Goal: Task Accomplishment & Management: Manage account settings

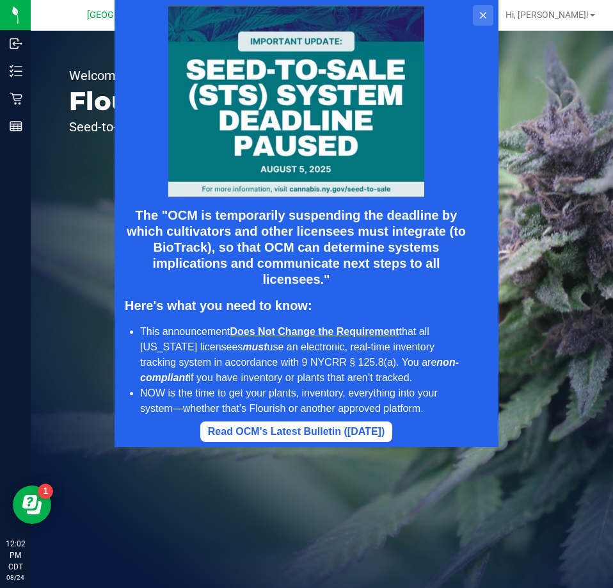
click at [481, 10] on icon at bounding box center [483, 15] width 10 height 10
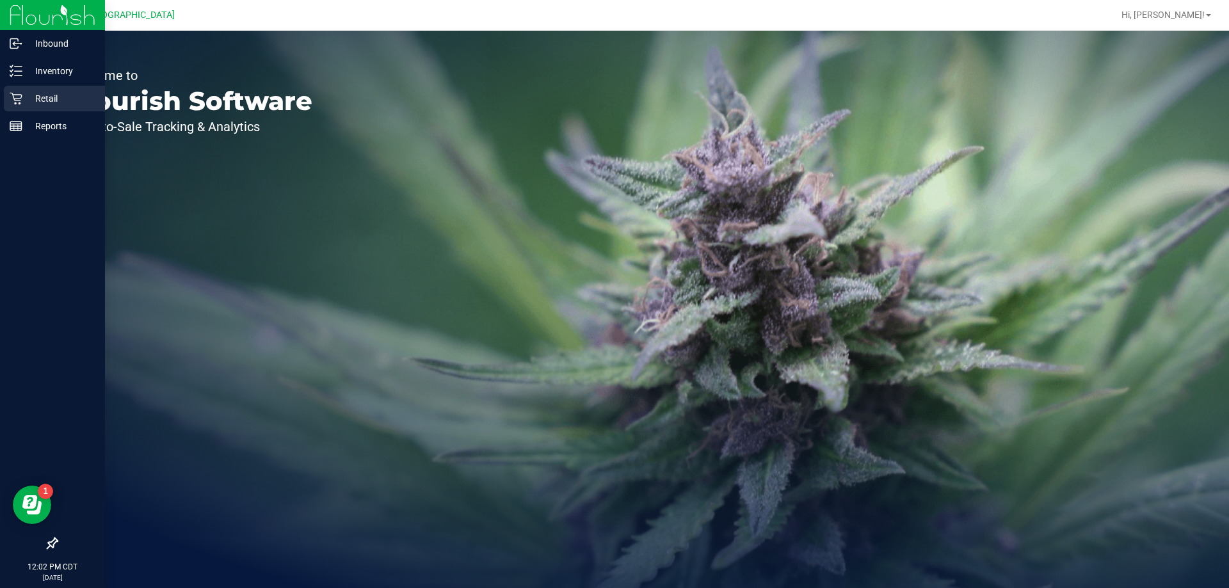
click at [46, 97] on p "Retail" at bounding box center [60, 98] width 77 height 15
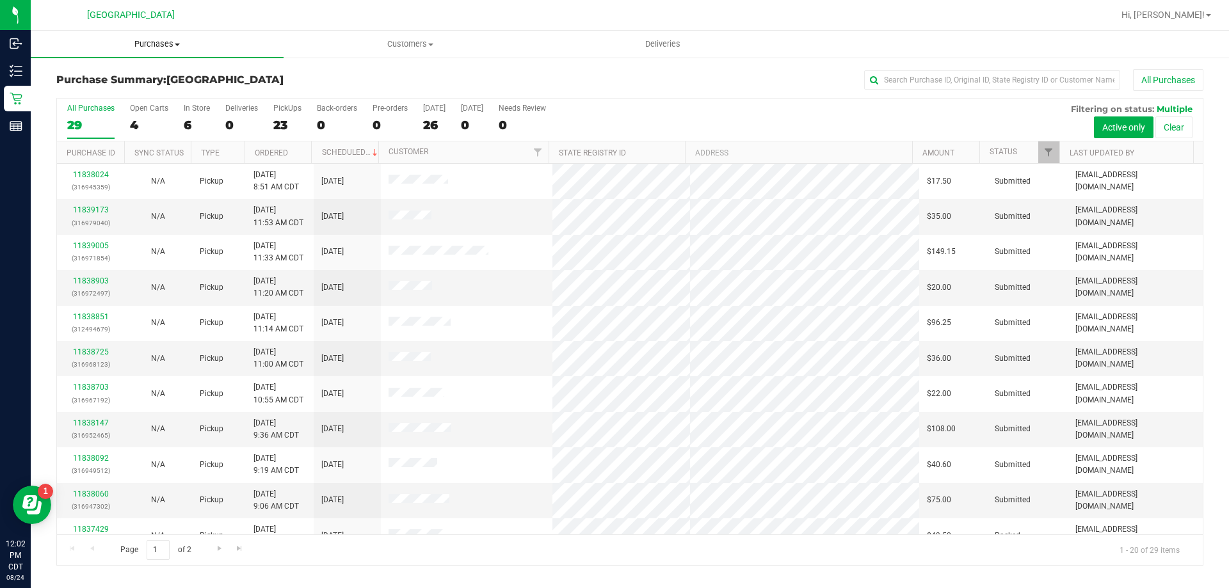
click at [152, 43] on span "Purchases" at bounding box center [157, 44] width 253 height 12
click at [73, 92] on span "Fulfillment" at bounding box center [70, 92] width 79 height 11
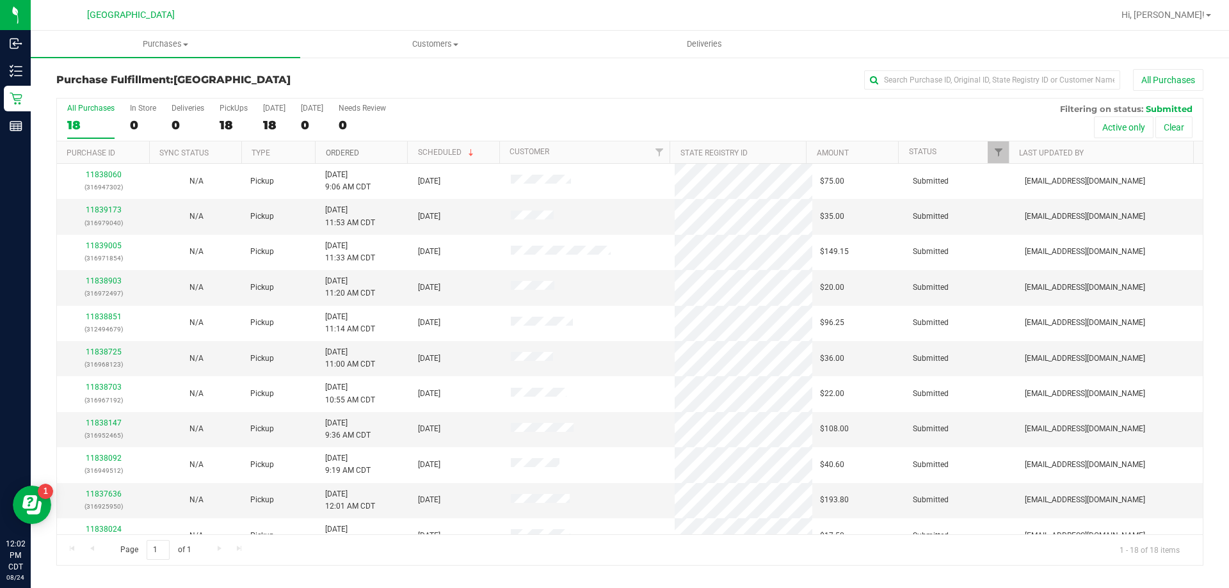
click at [342, 151] on link "Ordered" at bounding box center [342, 153] width 33 height 9
click at [99, 207] on link "11837785" at bounding box center [104, 210] width 36 height 9
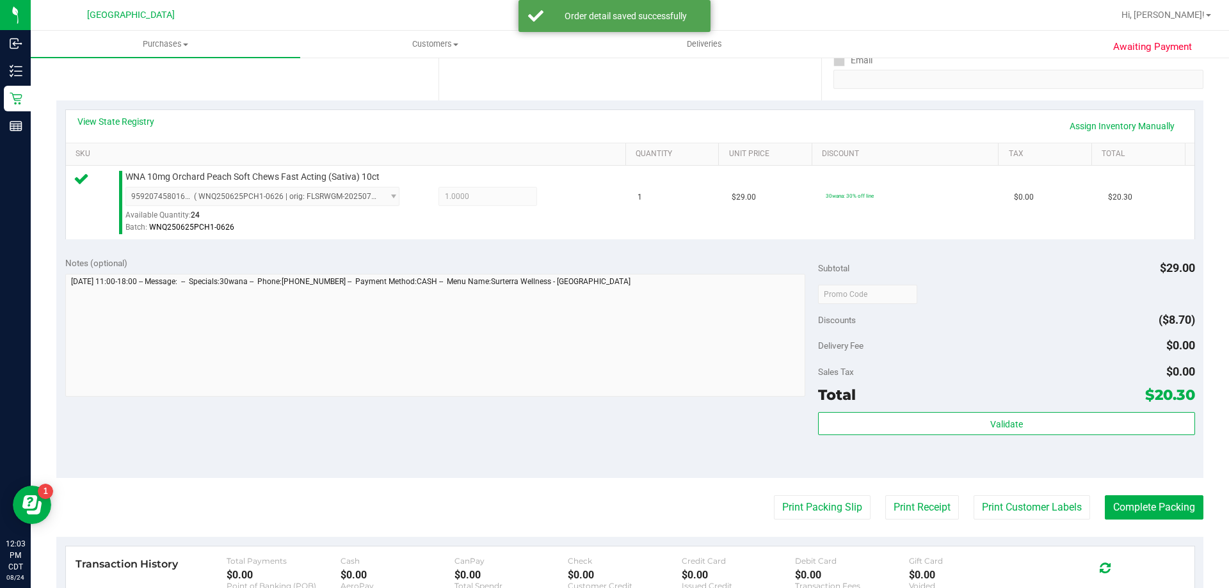
scroll to position [256, 0]
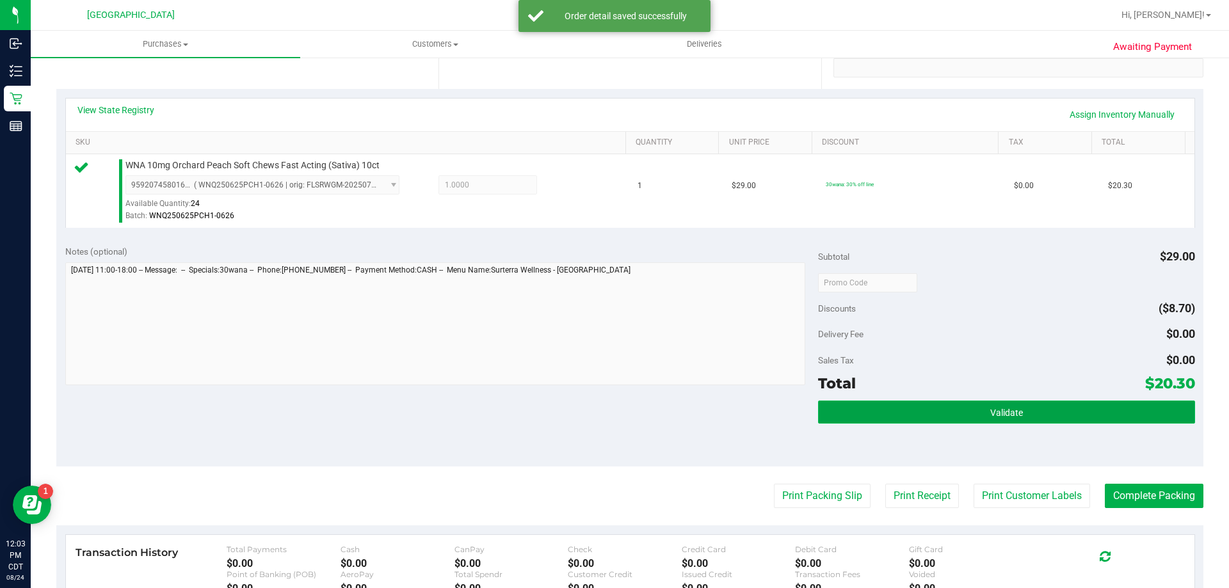
click at [613, 404] on button "Validate" at bounding box center [1006, 412] width 377 height 23
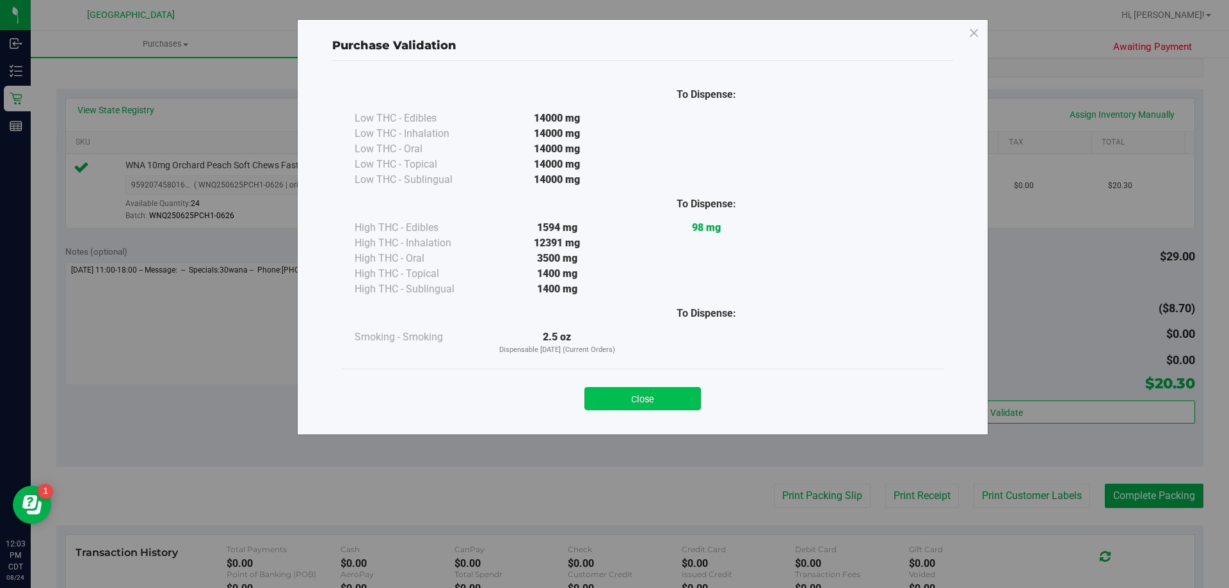
click at [613, 396] on button "Close" at bounding box center [643, 398] width 117 height 23
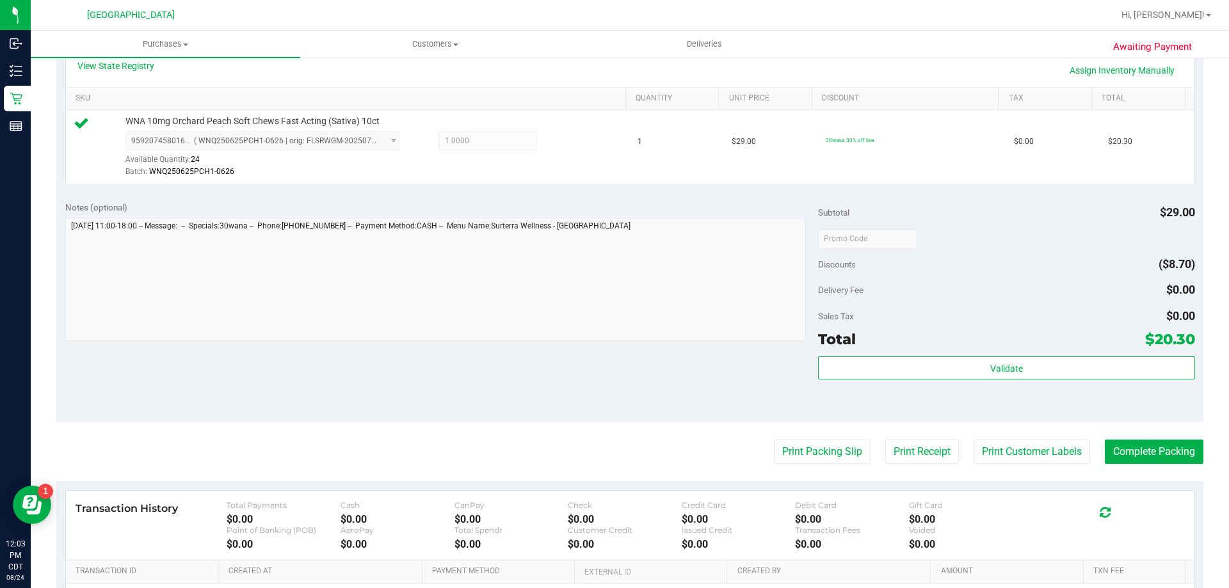
scroll to position [384, 0]
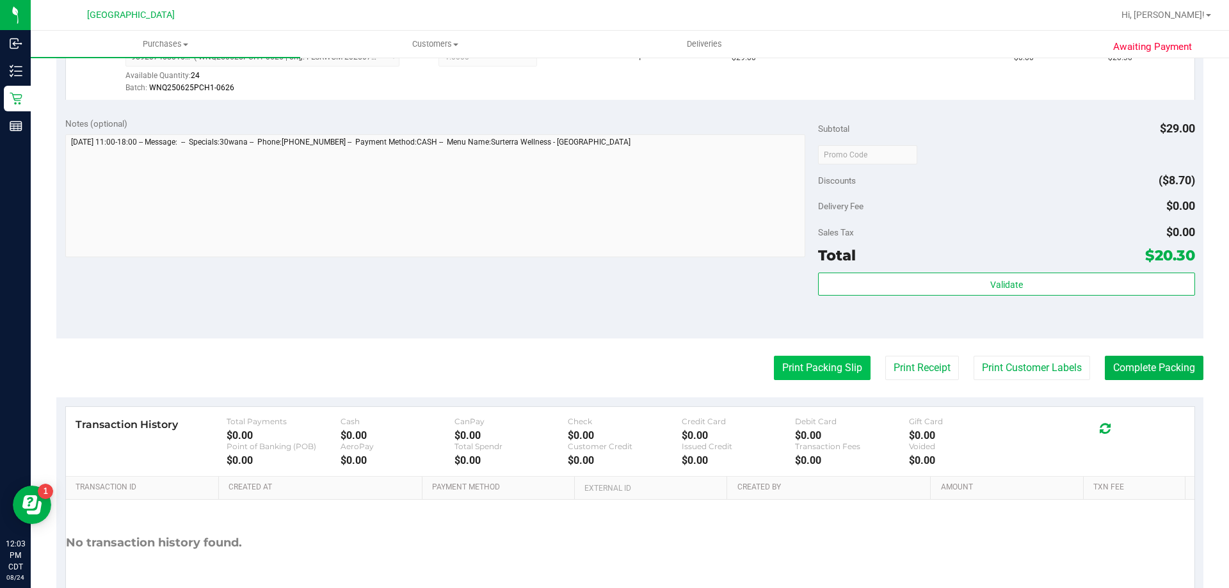
click at [613, 364] on button "Print Packing Slip" at bounding box center [822, 368] width 97 height 24
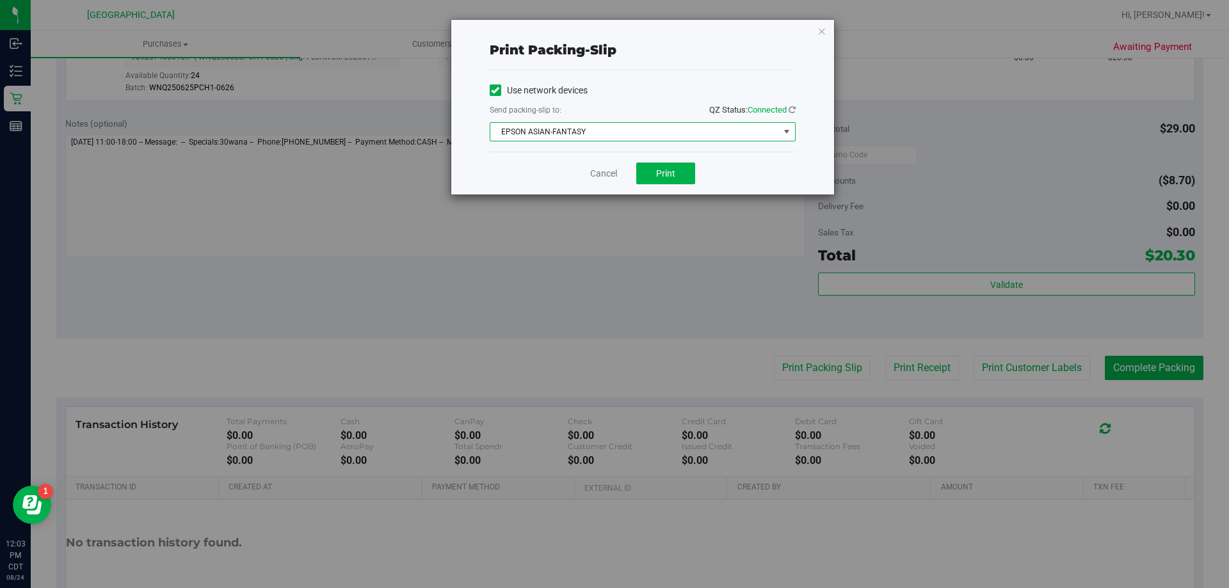
click at [613, 129] on span "select" at bounding box center [787, 132] width 16 height 18
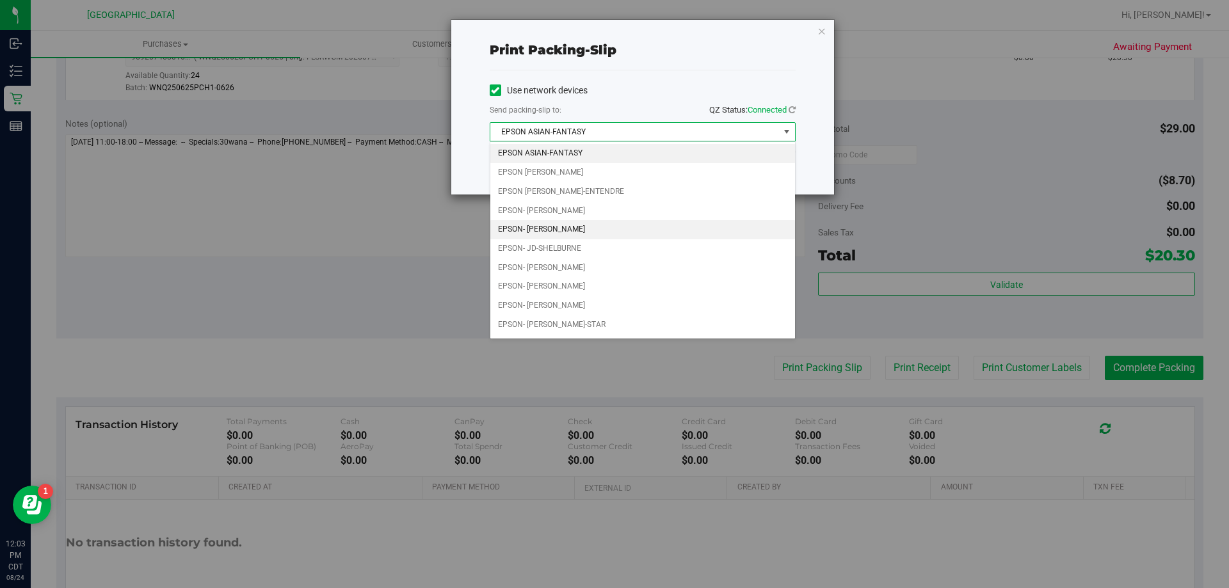
click at [572, 228] on li "EPSON- [PERSON_NAME]" at bounding box center [642, 229] width 305 height 19
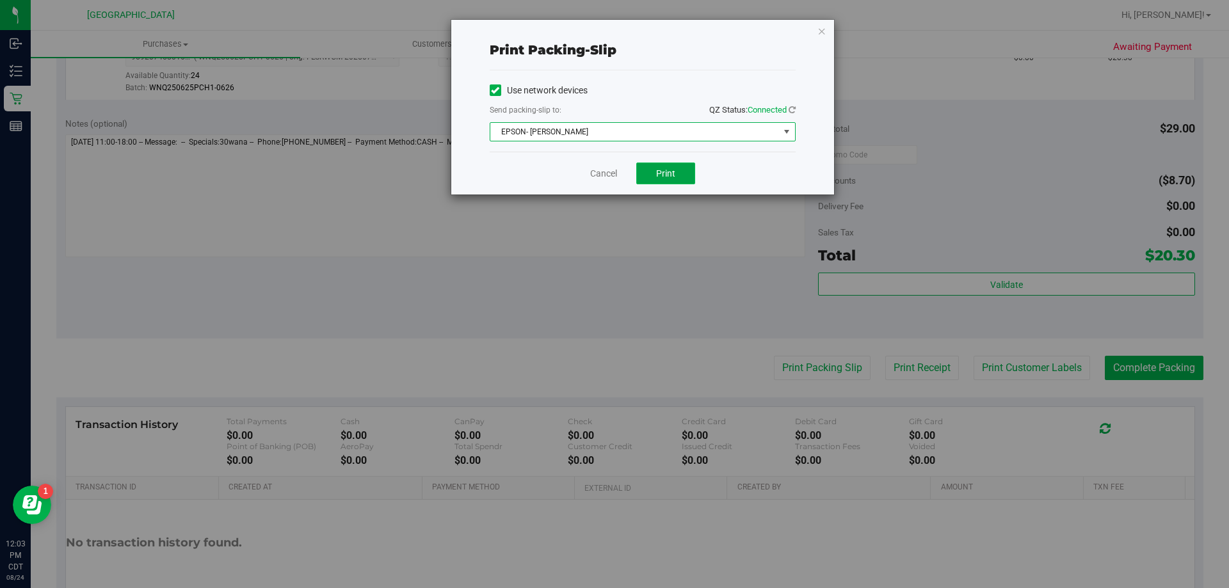
click at [613, 171] on button "Print" at bounding box center [665, 174] width 59 height 22
click at [595, 172] on link "Cancel" at bounding box center [603, 173] width 27 height 13
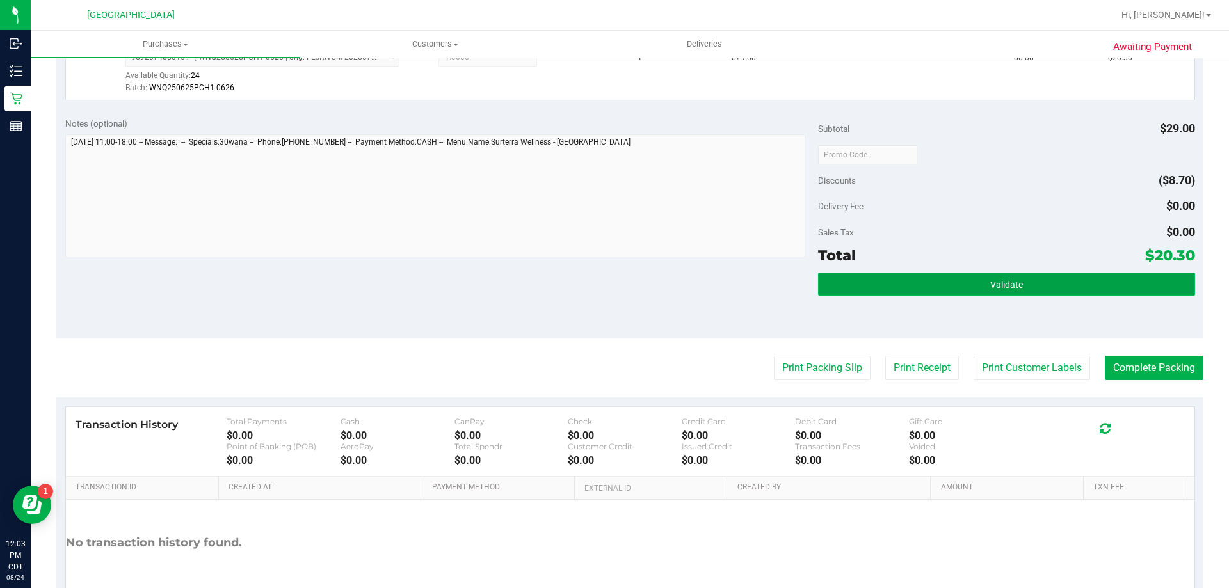
click at [613, 280] on span "Validate" at bounding box center [1007, 285] width 33 height 10
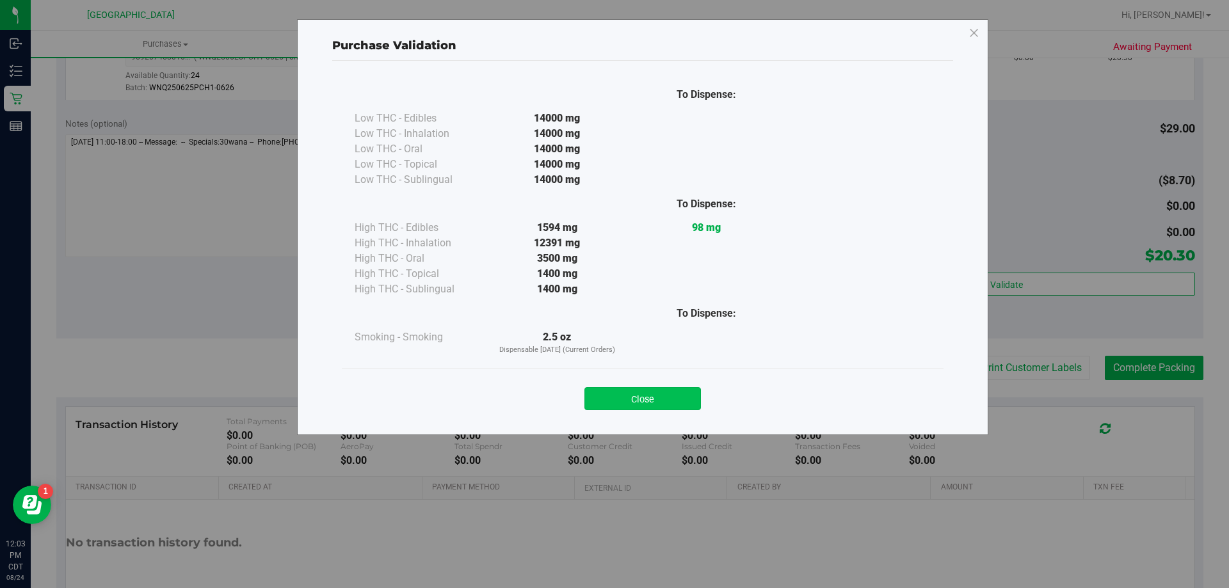
click at [613, 398] on button "Close" at bounding box center [643, 398] width 117 height 23
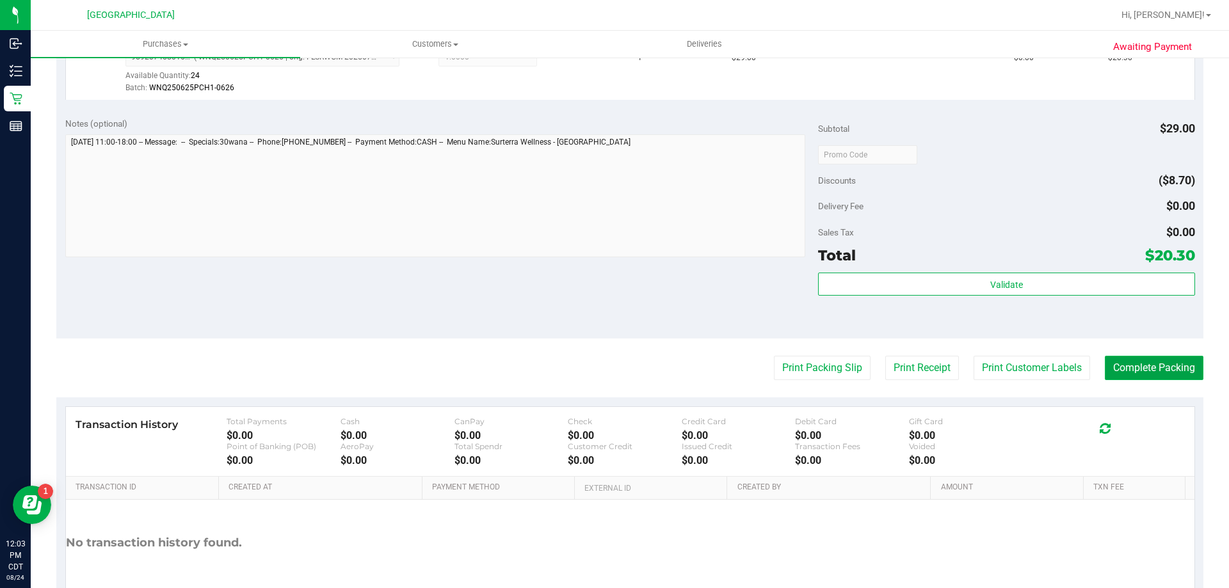
click at [613, 366] on button "Complete Packing" at bounding box center [1154, 368] width 99 height 24
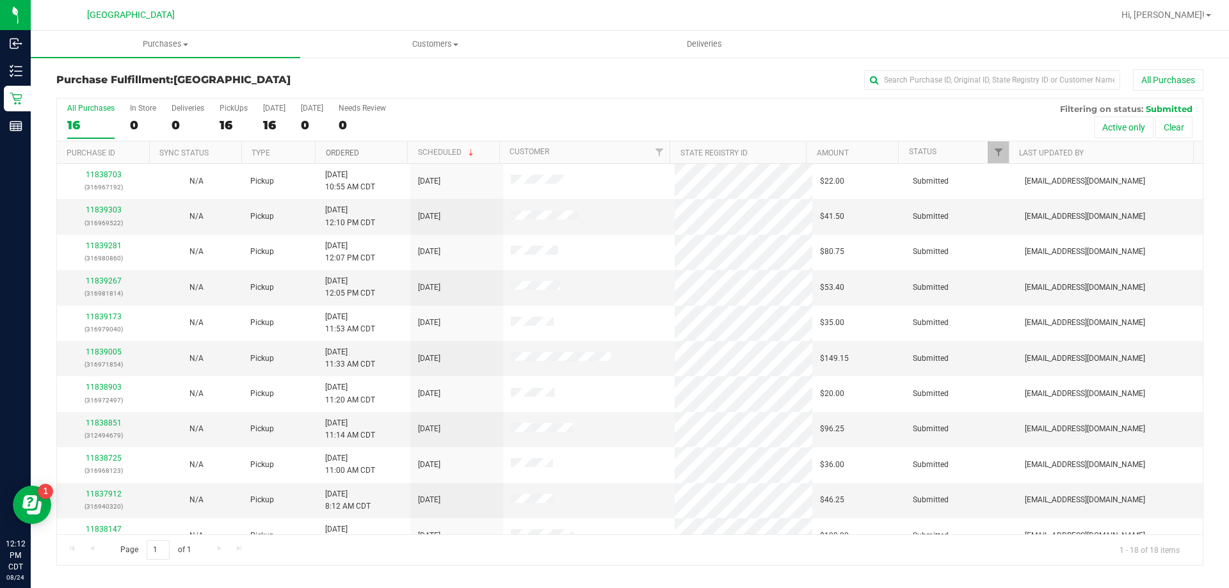
click at [349, 150] on link "Ordered" at bounding box center [342, 153] width 33 height 9
click at [97, 211] on link "11837923" at bounding box center [104, 210] width 36 height 9
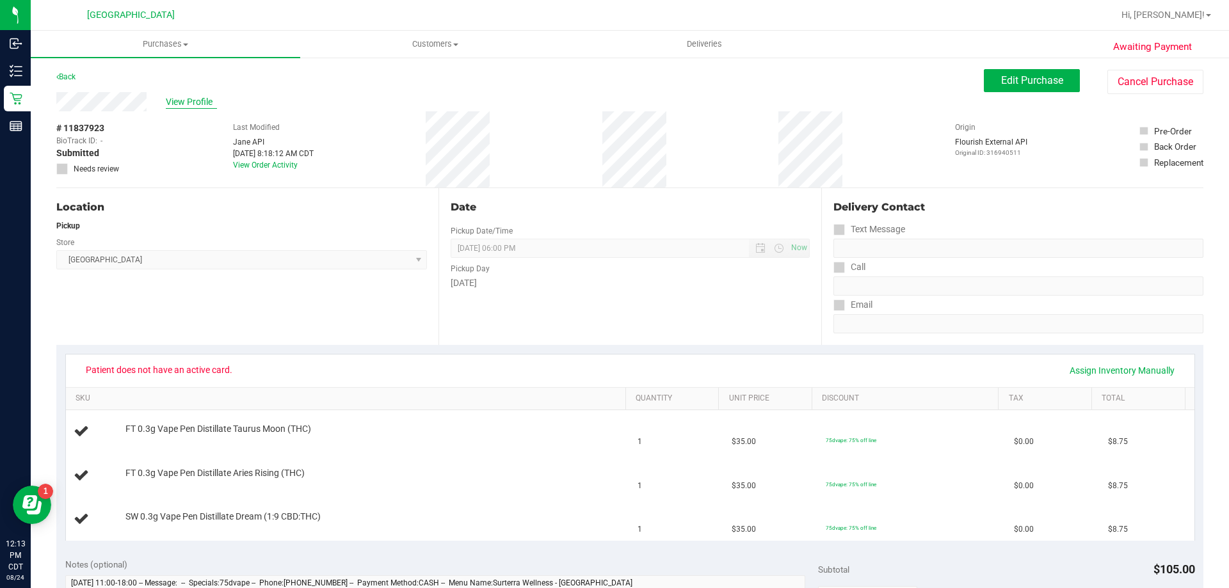
click at [187, 104] on span "View Profile" at bounding box center [191, 101] width 51 height 13
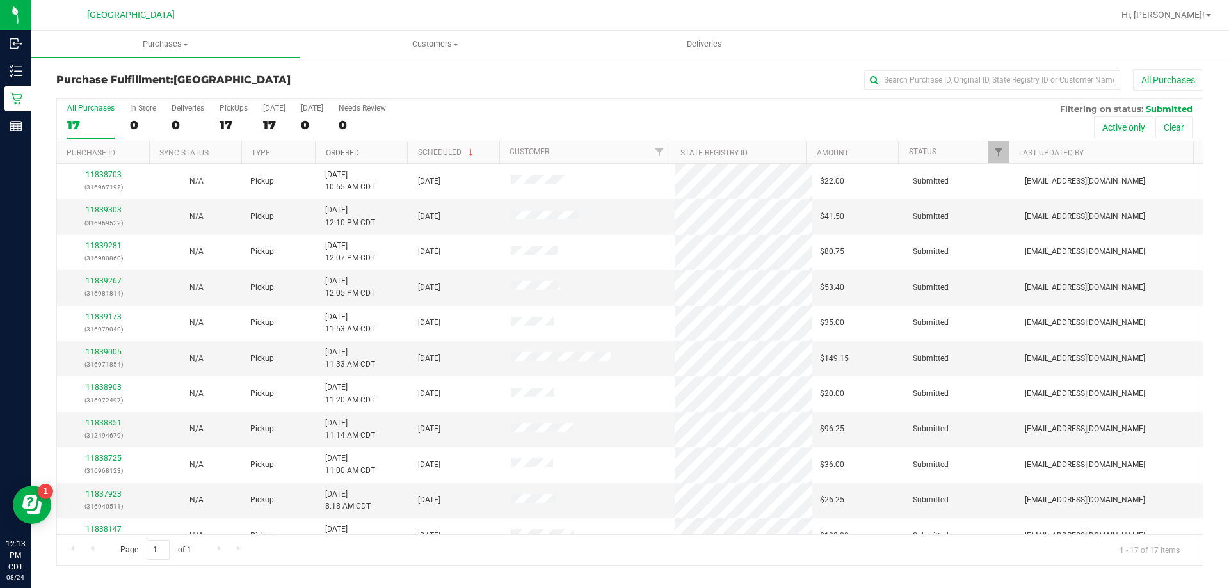
click at [341, 157] on link "Ordered" at bounding box center [342, 153] width 33 height 9
click at [108, 209] on link "11837958" at bounding box center [104, 210] width 36 height 9
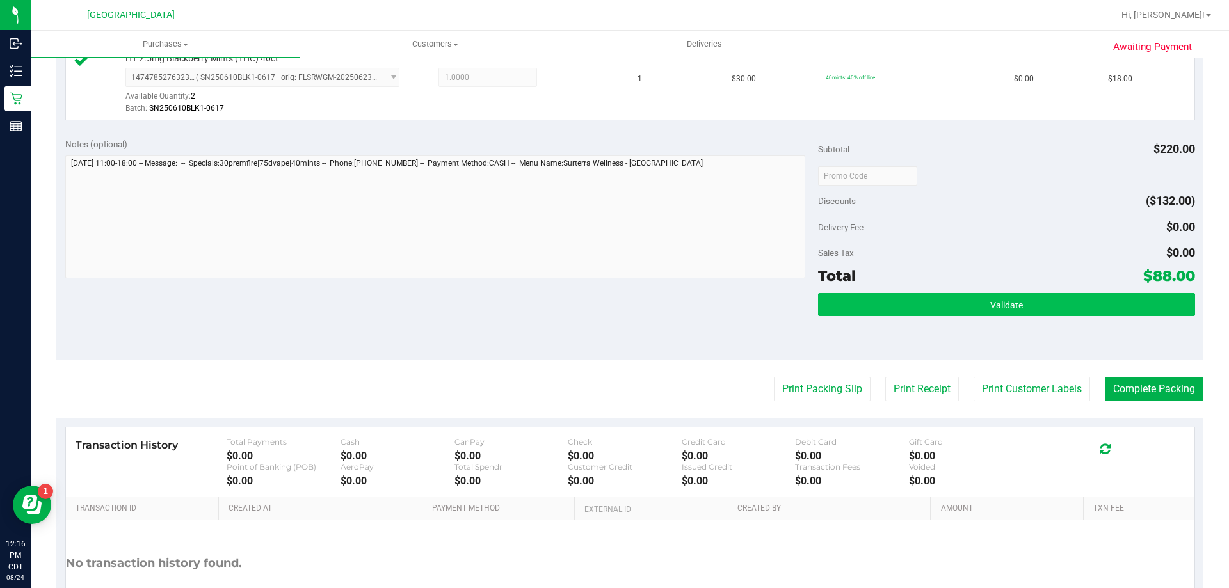
scroll to position [512, 0]
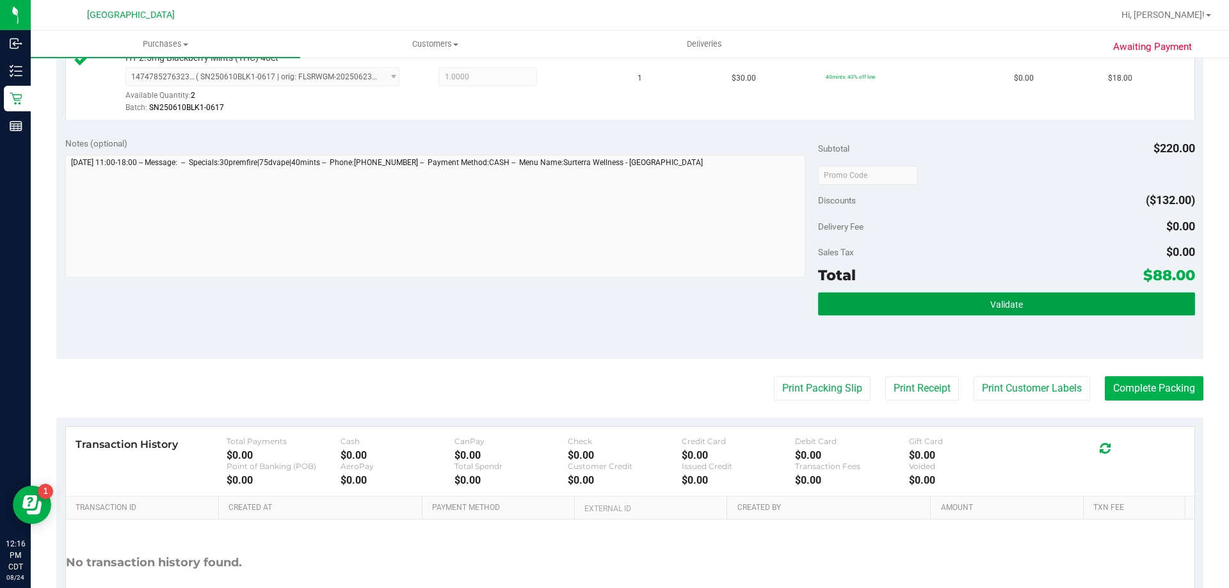
click at [613, 296] on button "Validate" at bounding box center [1006, 304] width 377 height 23
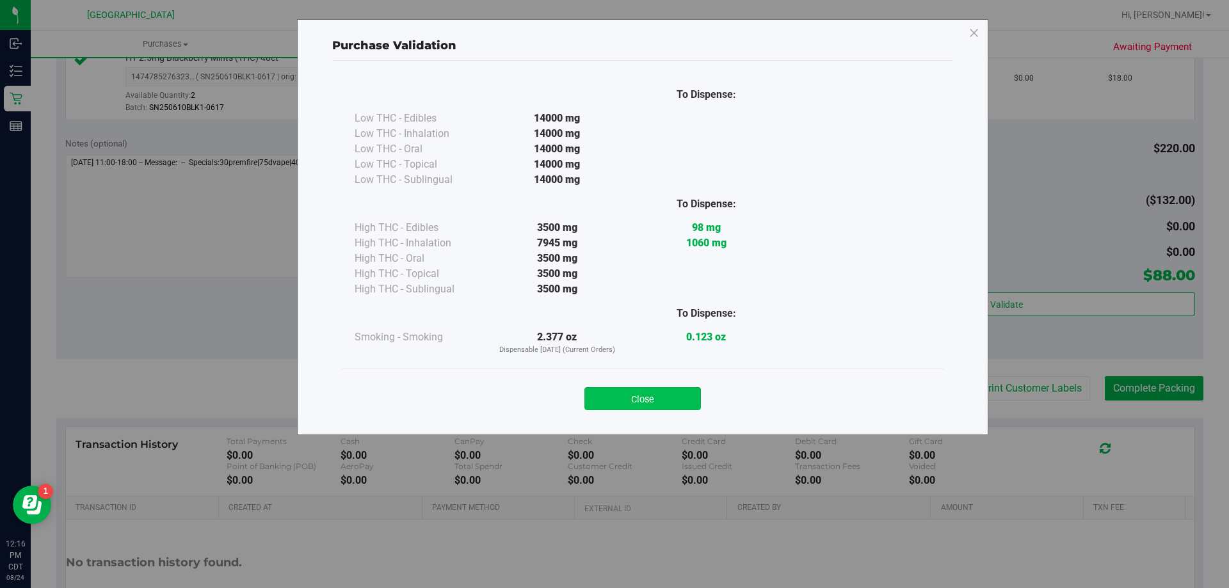
click at [613, 398] on button "Close" at bounding box center [643, 398] width 117 height 23
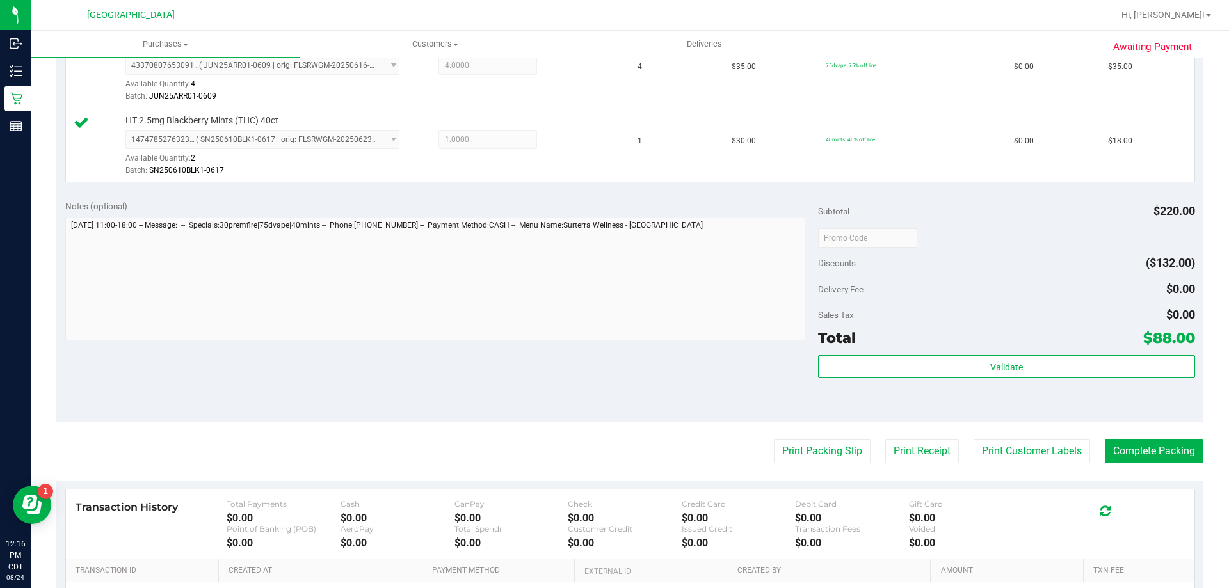
scroll to position [576, 0]
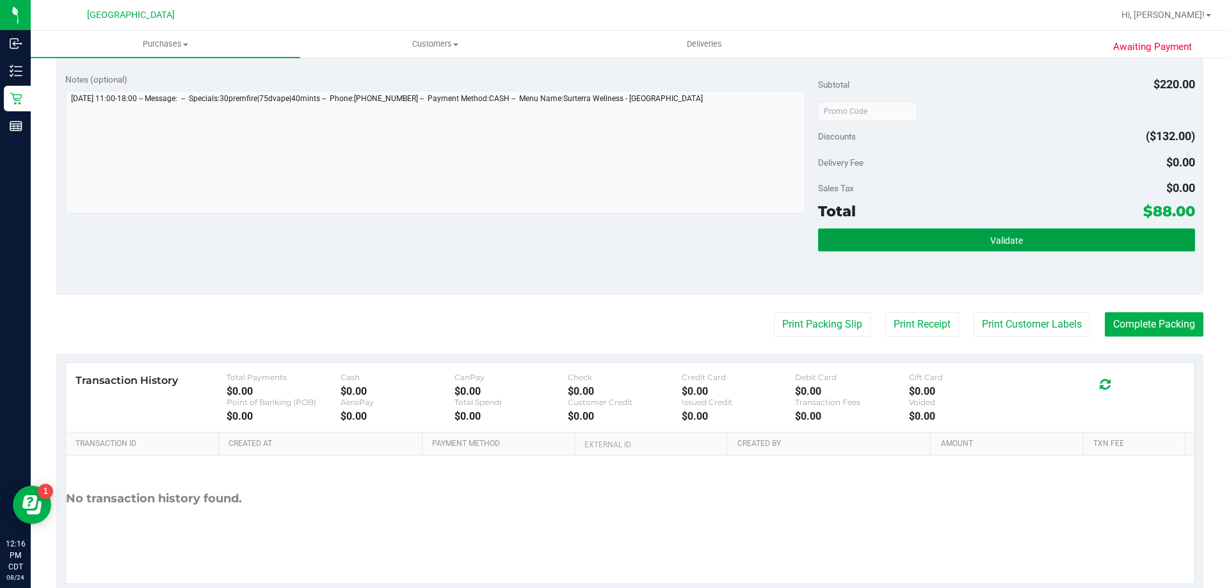
click at [613, 232] on button "Validate" at bounding box center [1006, 240] width 377 height 23
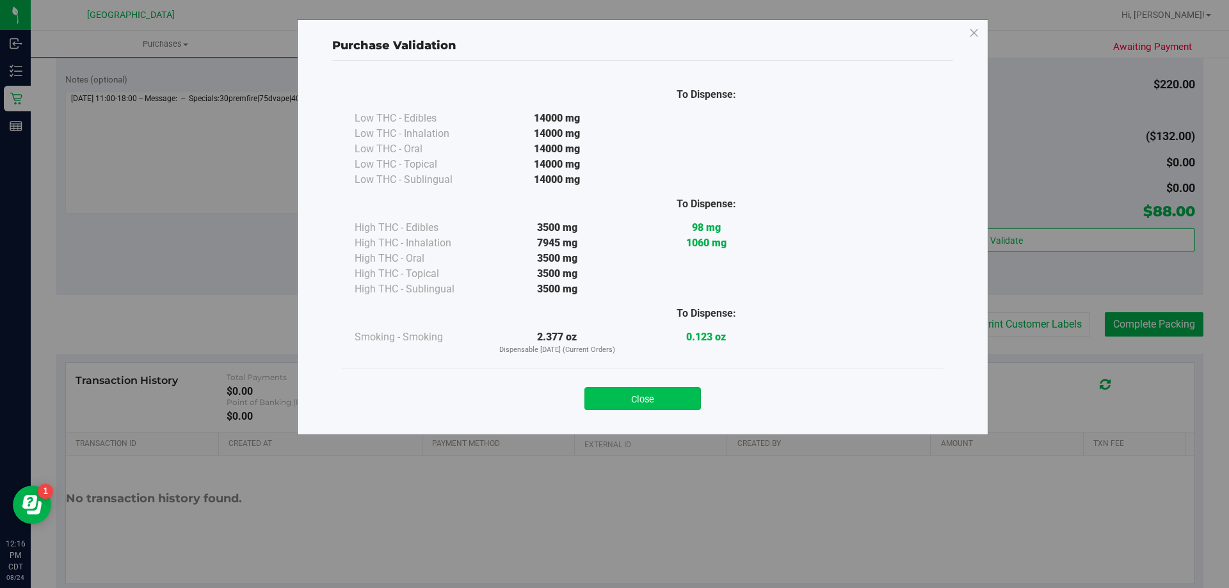
click at [613, 389] on button "Close" at bounding box center [643, 398] width 117 height 23
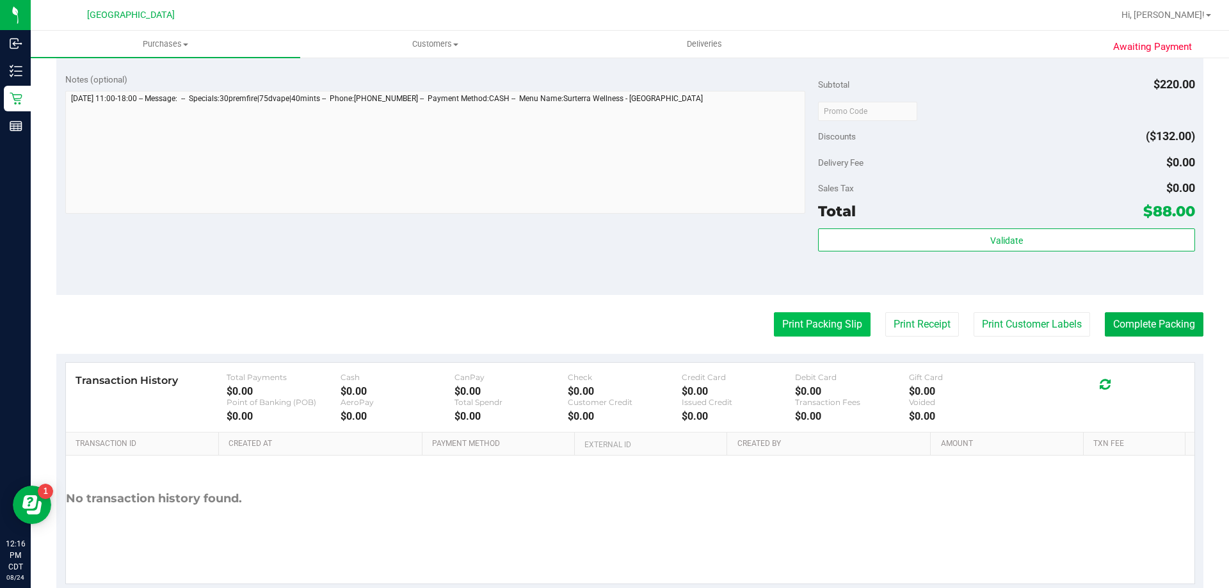
click at [613, 327] on button "Print Packing Slip" at bounding box center [822, 324] width 97 height 24
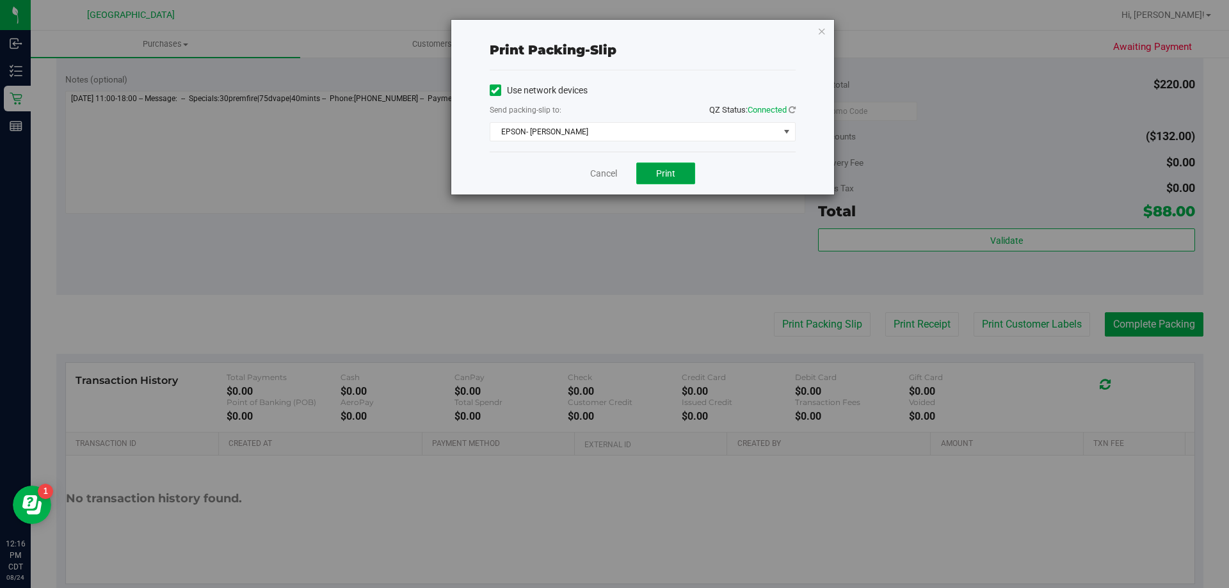
click at [613, 177] on button "Print" at bounding box center [665, 174] width 59 height 22
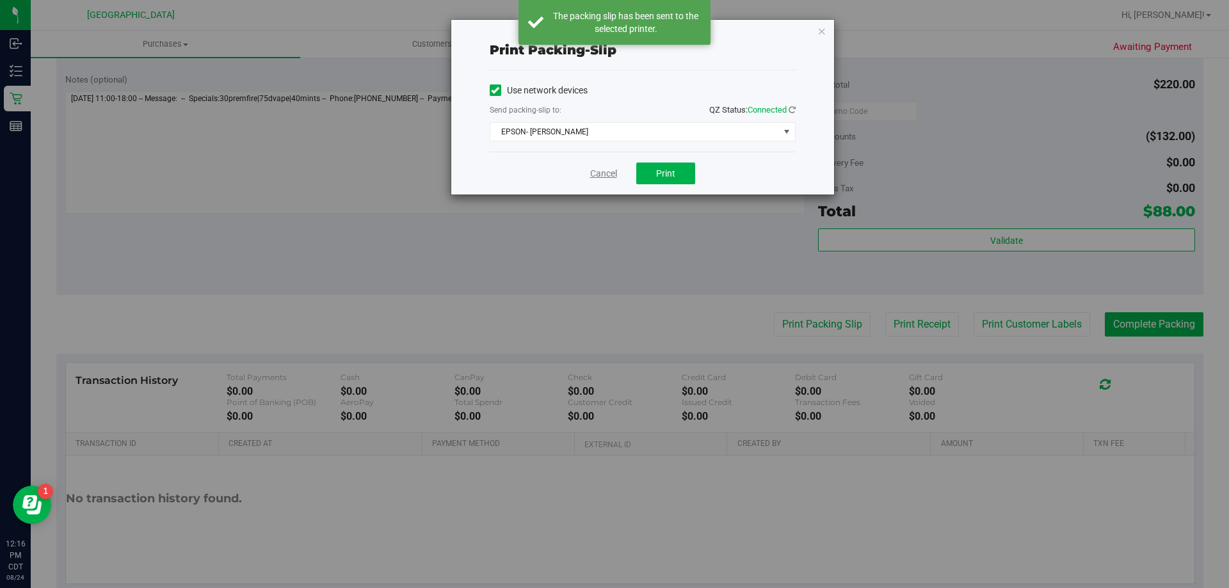
click at [610, 179] on link "Cancel" at bounding box center [603, 173] width 27 height 13
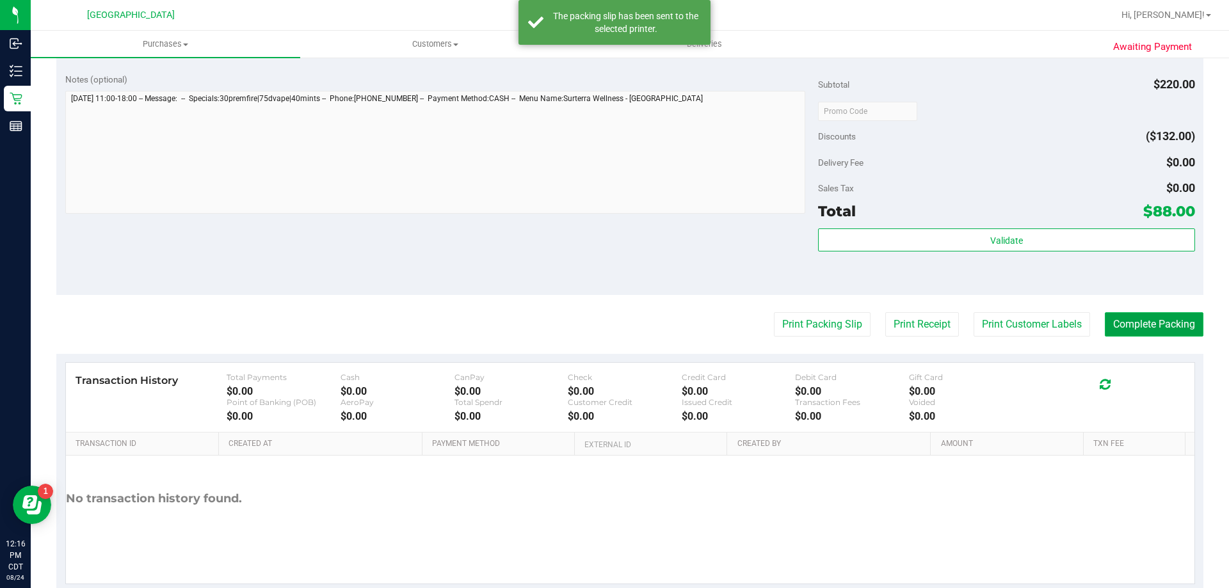
click at [613, 323] on button "Complete Packing" at bounding box center [1154, 324] width 99 height 24
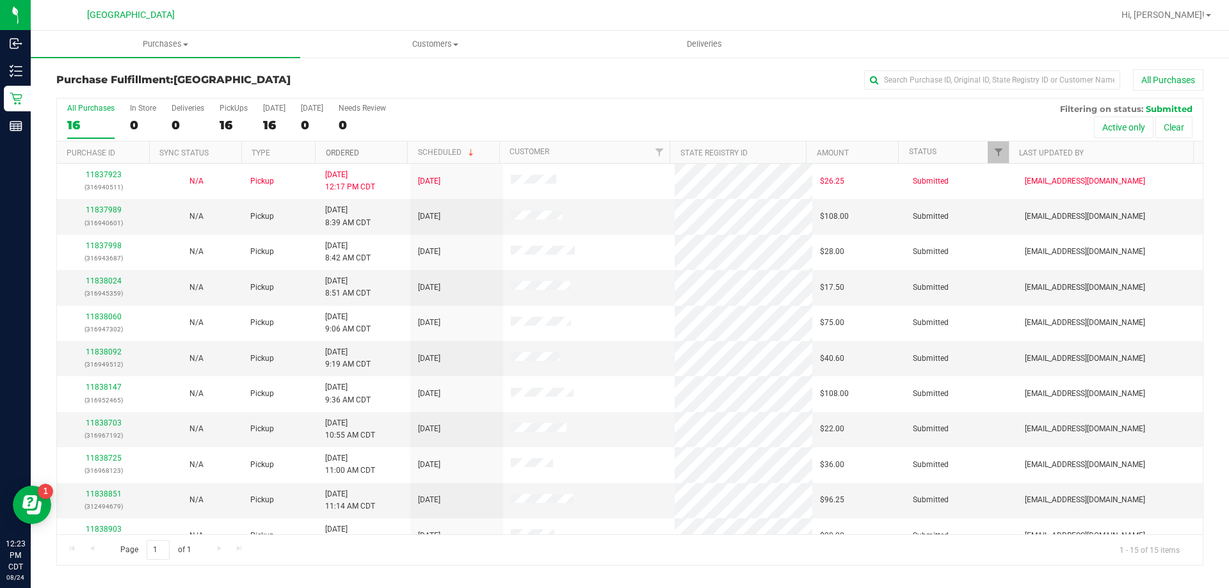
click at [341, 154] on link "Ordered" at bounding box center [342, 153] width 33 height 9
click at [113, 213] on link "11837998" at bounding box center [104, 210] width 36 height 9
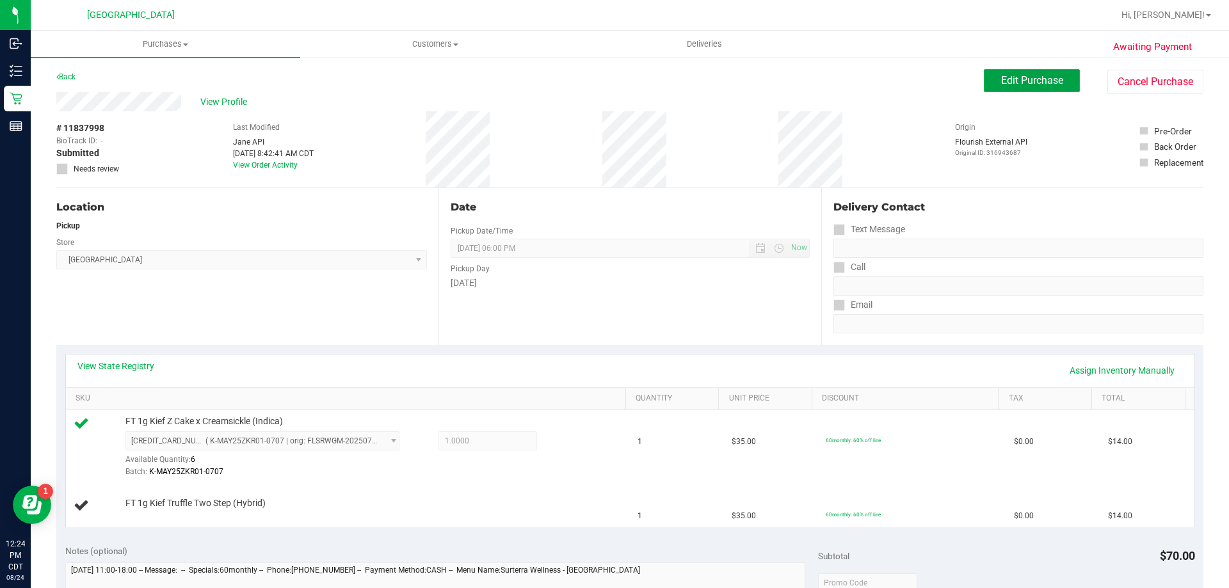
click at [613, 77] on span "Edit Purchase" at bounding box center [1032, 80] width 62 height 12
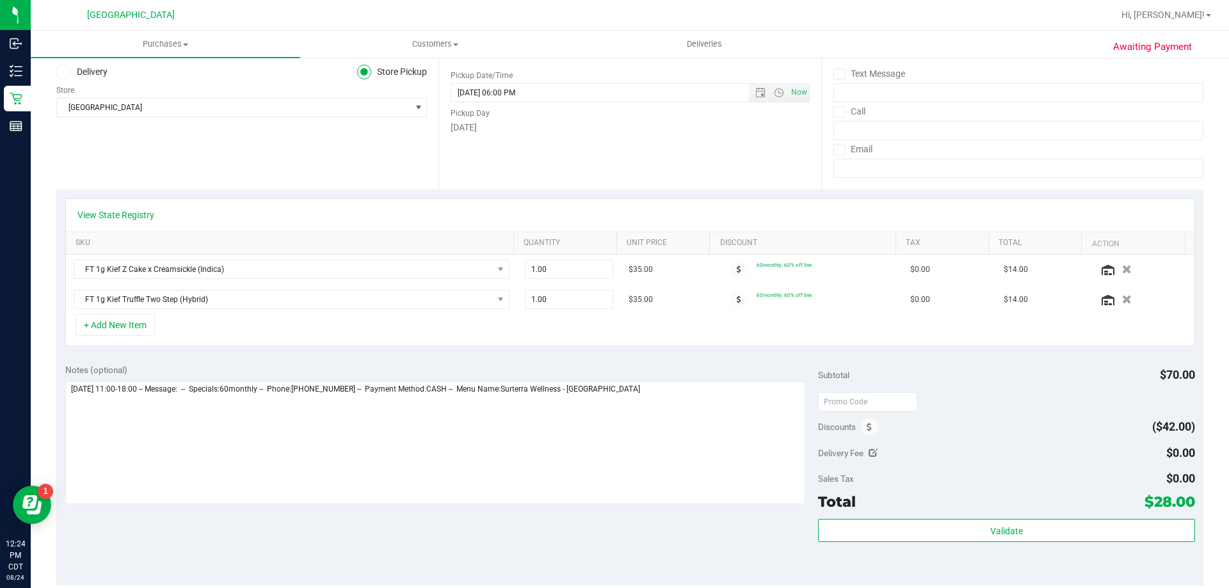
scroll to position [192, 0]
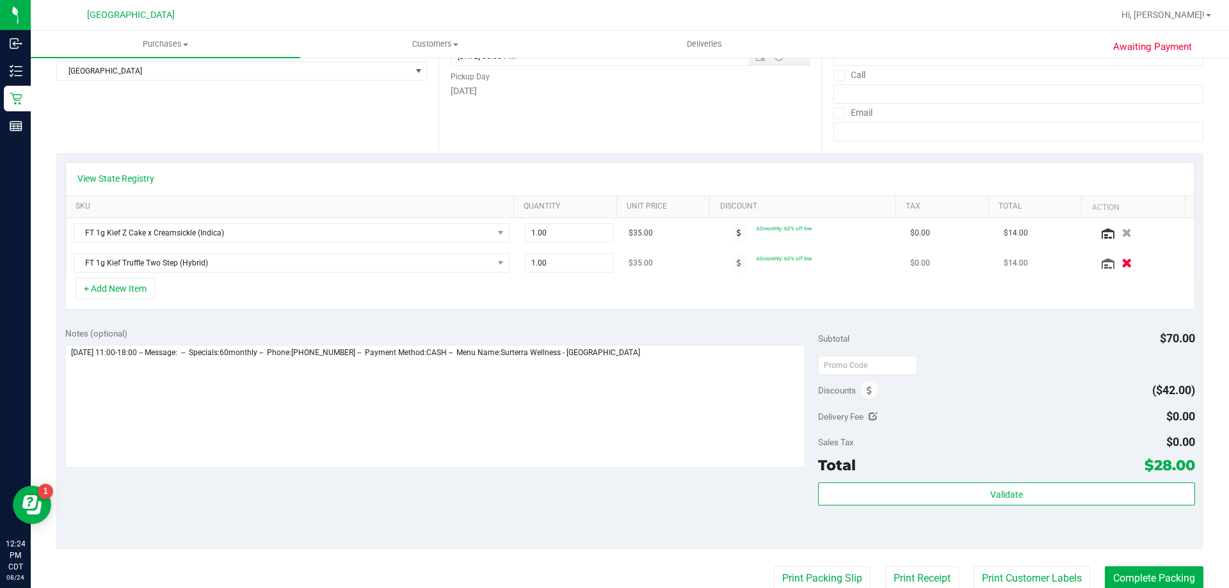
click at [613, 262] on button "button" at bounding box center [1127, 262] width 22 height 13
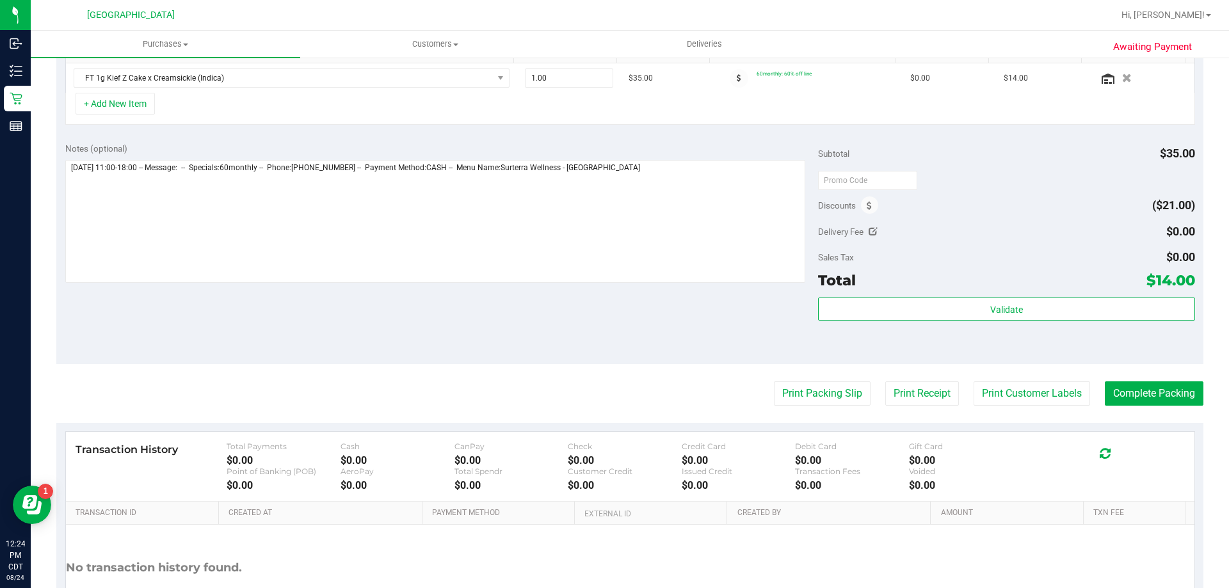
scroll to position [384, 0]
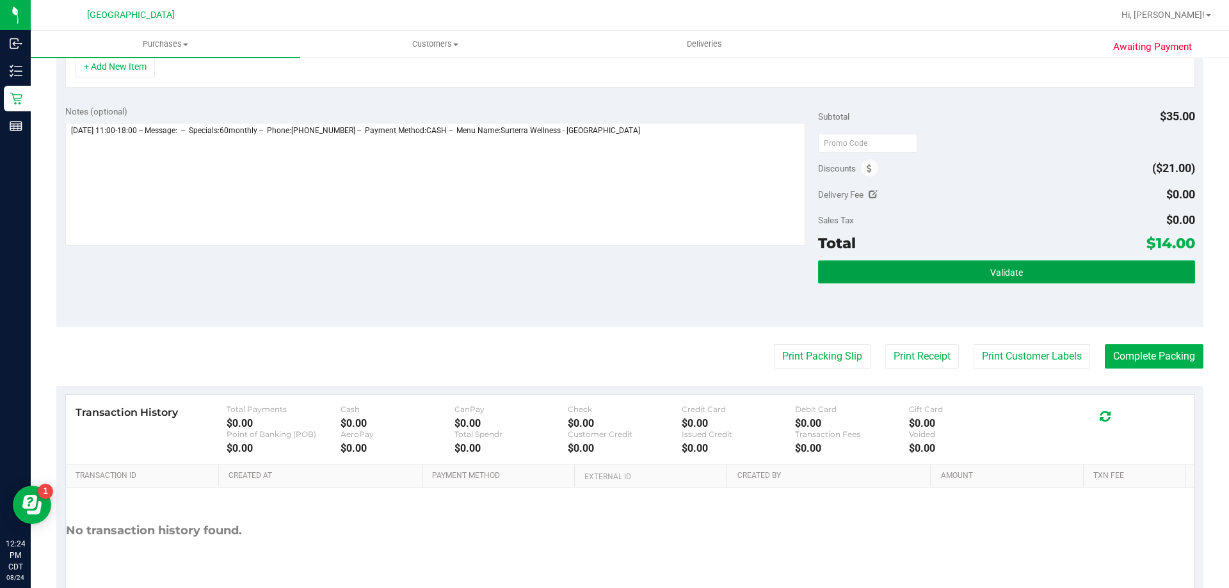
click at [613, 270] on button "Validate" at bounding box center [1006, 272] width 377 height 23
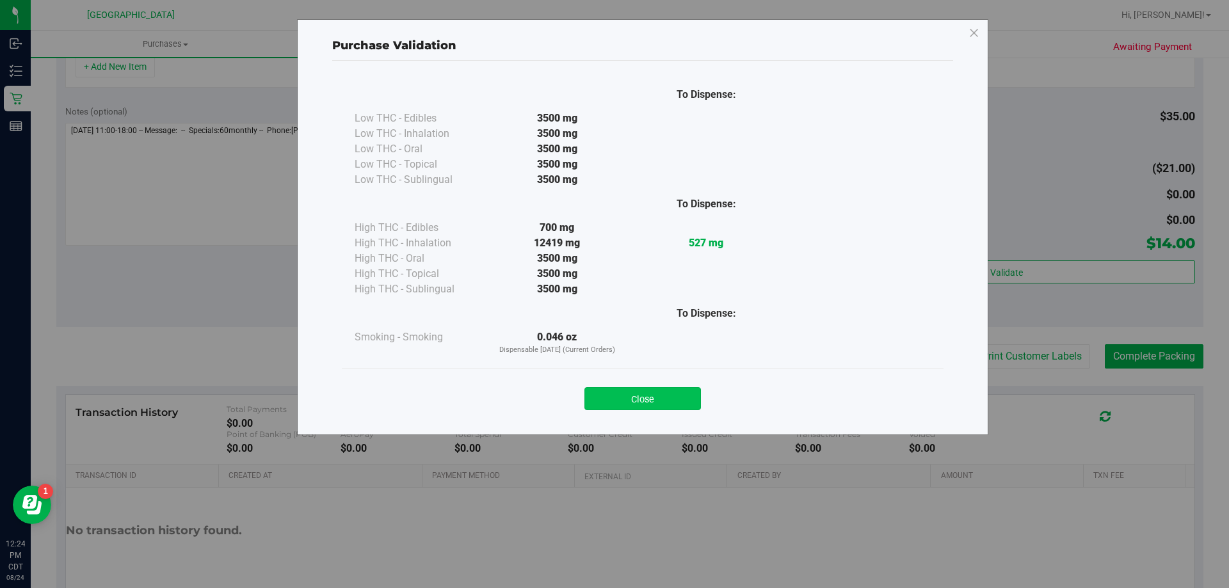
click at [613, 400] on button "Close" at bounding box center [643, 398] width 117 height 23
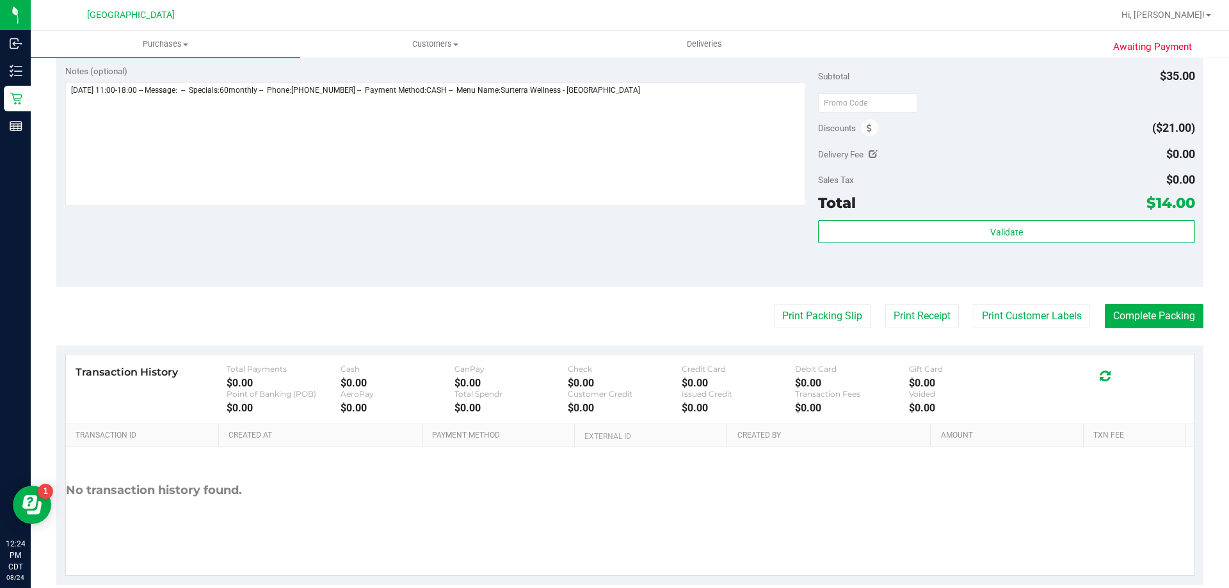
scroll to position [447, 0]
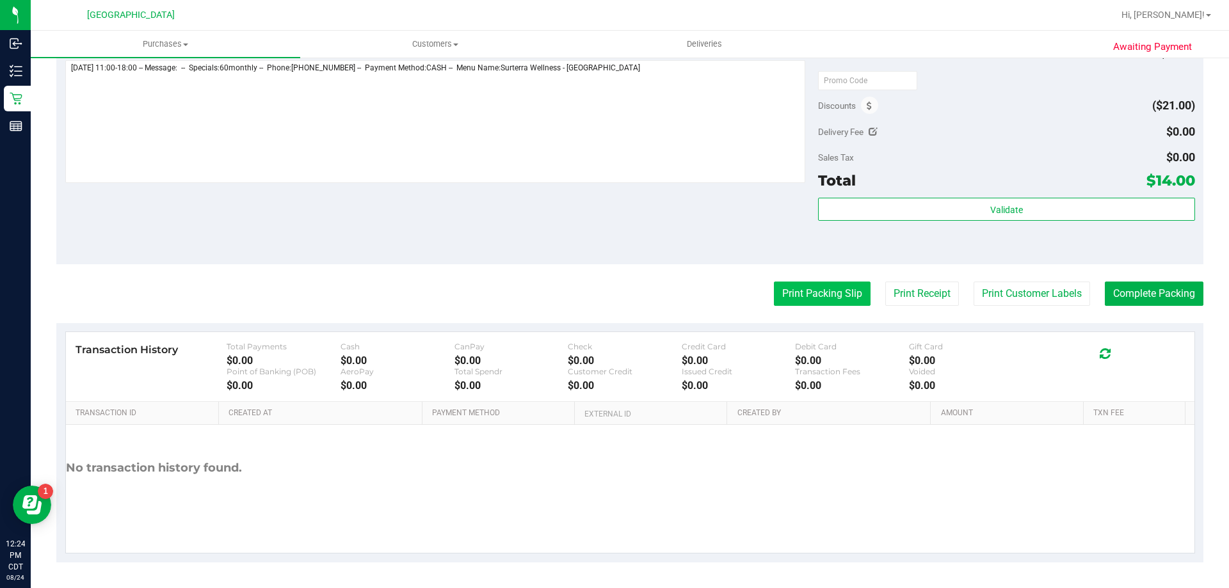
click at [613, 288] on button "Print Packing Slip" at bounding box center [822, 294] width 97 height 24
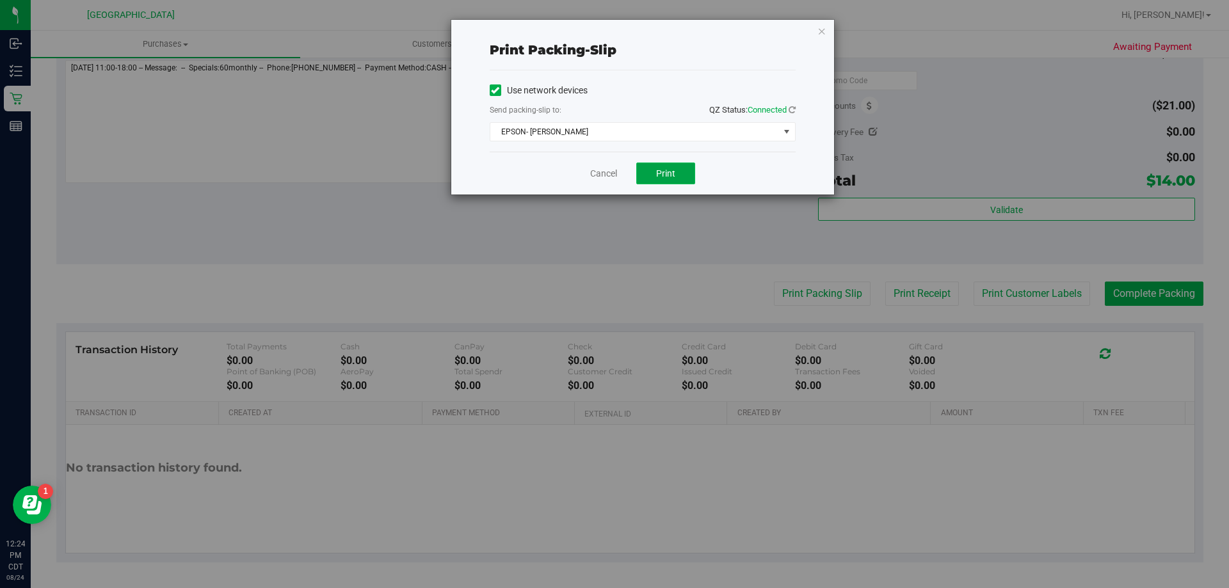
click at [613, 168] on button "Print" at bounding box center [665, 174] width 59 height 22
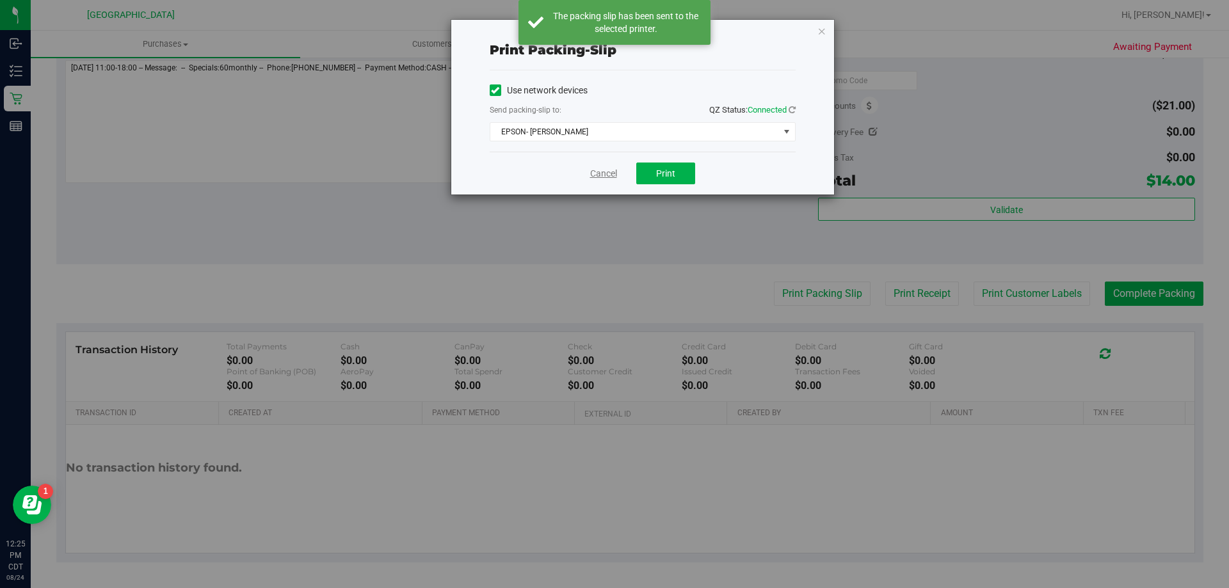
click at [606, 180] on link "Cancel" at bounding box center [603, 173] width 27 height 13
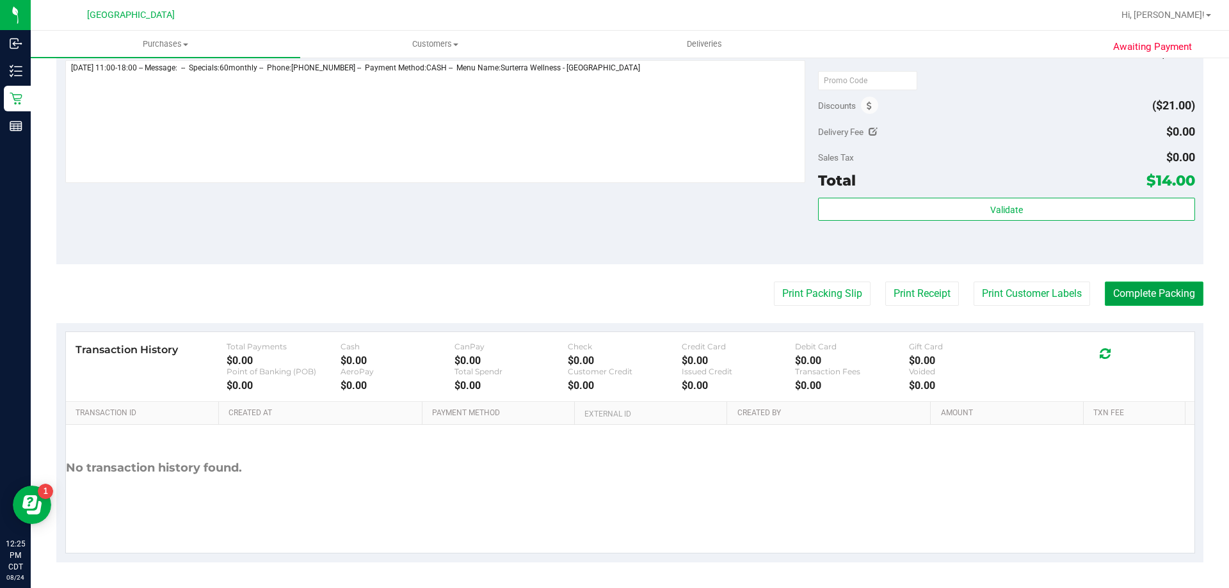
click at [613, 288] on button "Complete Packing" at bounding box center [1154, 294] width 99 height 24
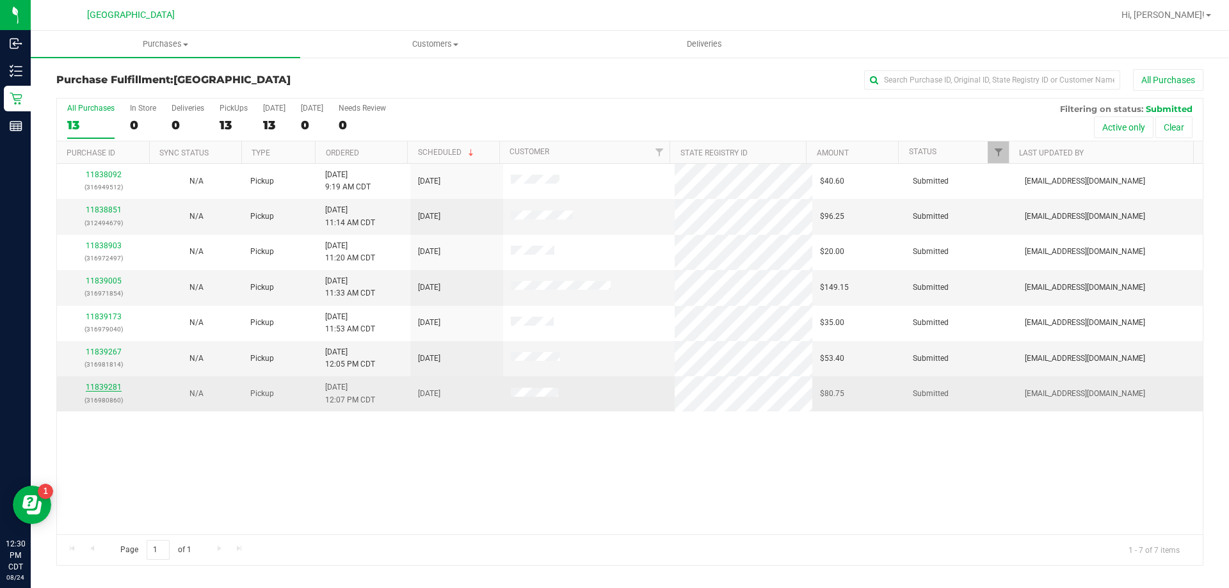
click at [106, 389] on link "11839281" at bounding box center [104, 387] width 36 height 9
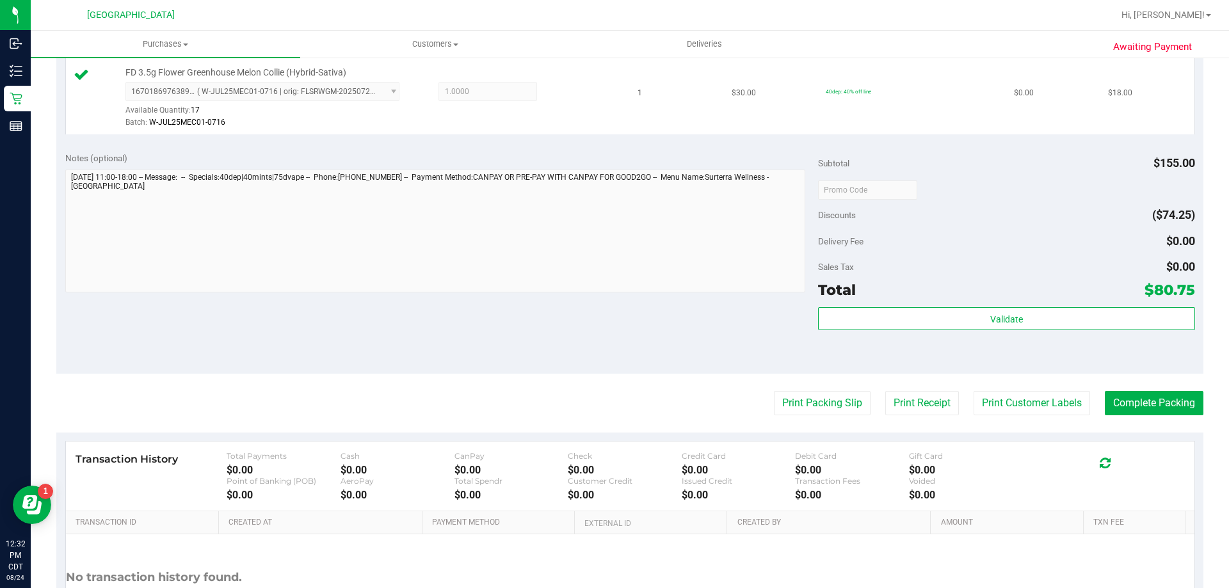
scroll to position [682, 0]
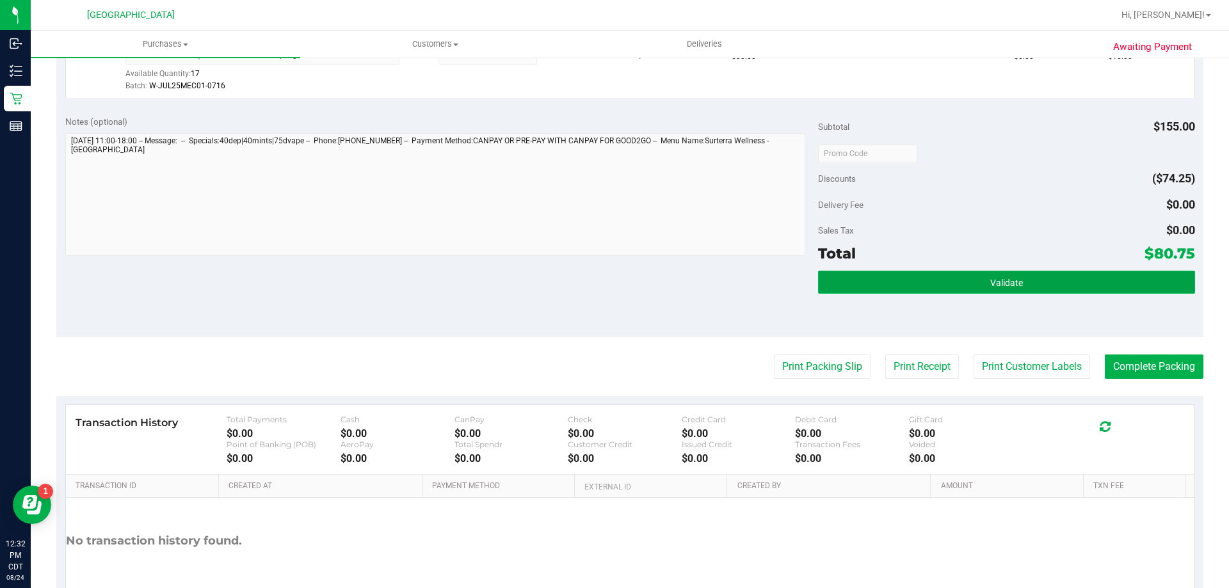
click at [613, 276] on button "Validate" at bounding box center [1006, 282] width 377 height 23
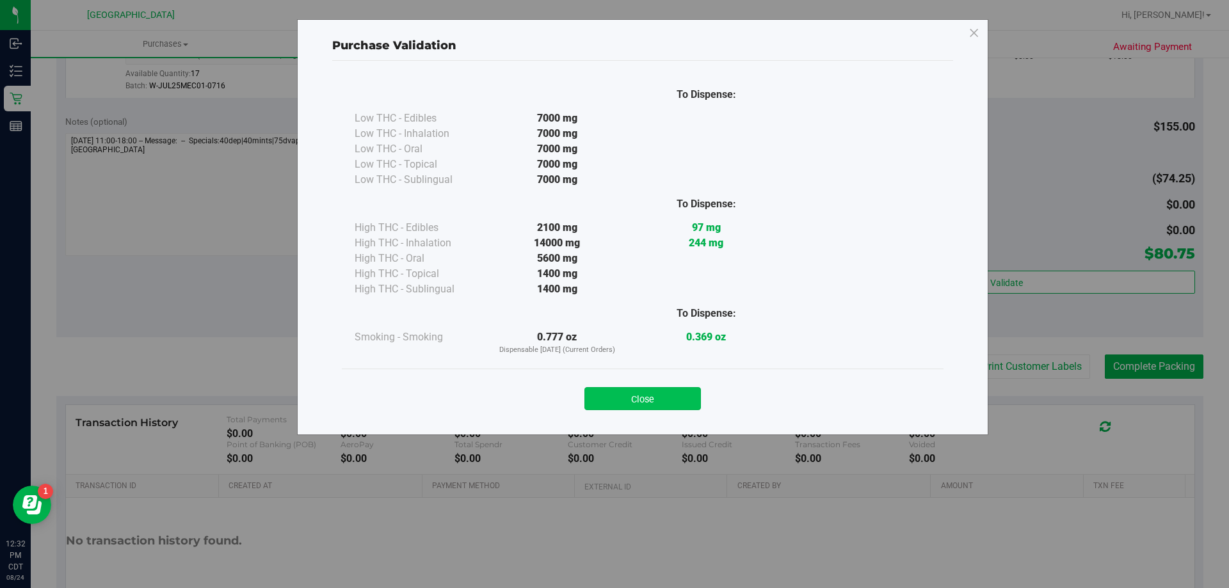
click at [613, 401] on button "Close" at bounding box center [643, 398] width 117 height 23
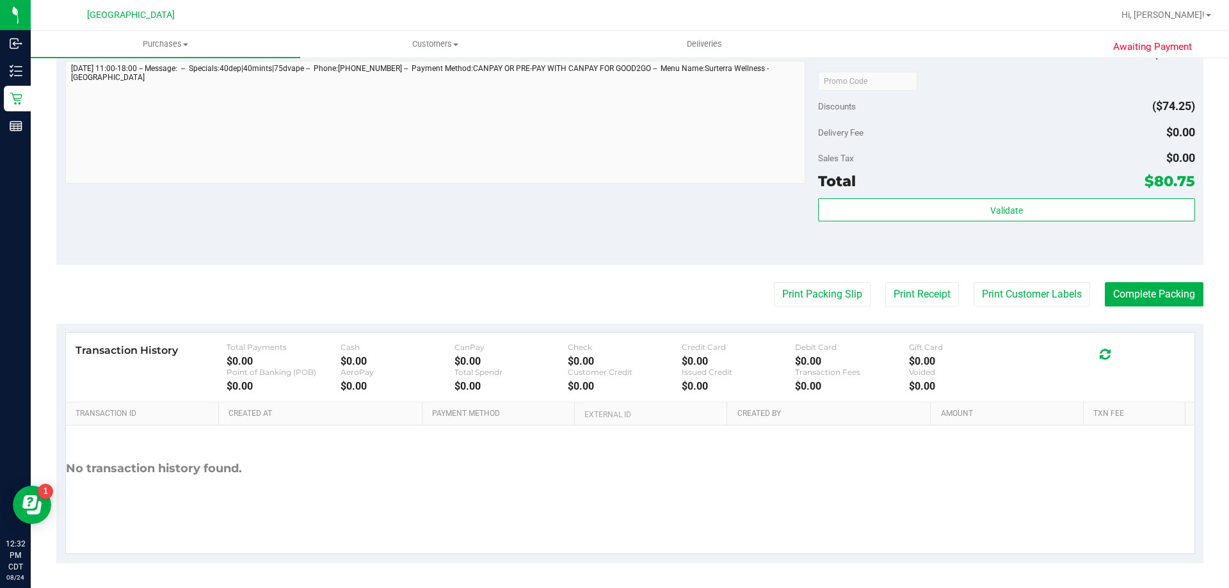
scroll to position [755, 0]
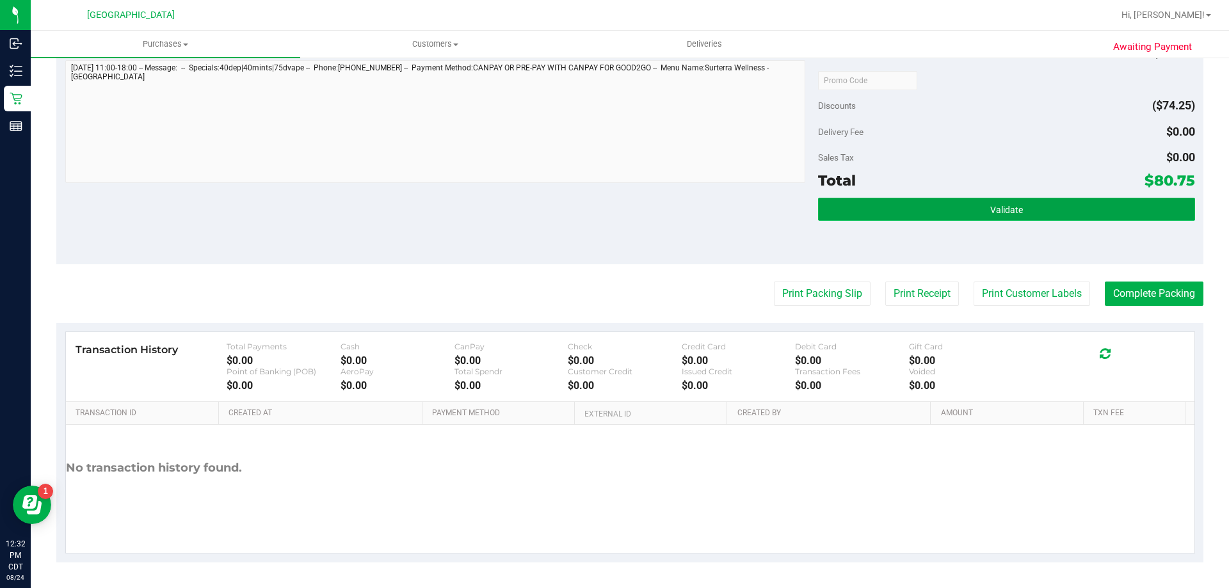
click at [613, 213] on button "Validate" at bounding box center [1006, 209] width 377 height 23
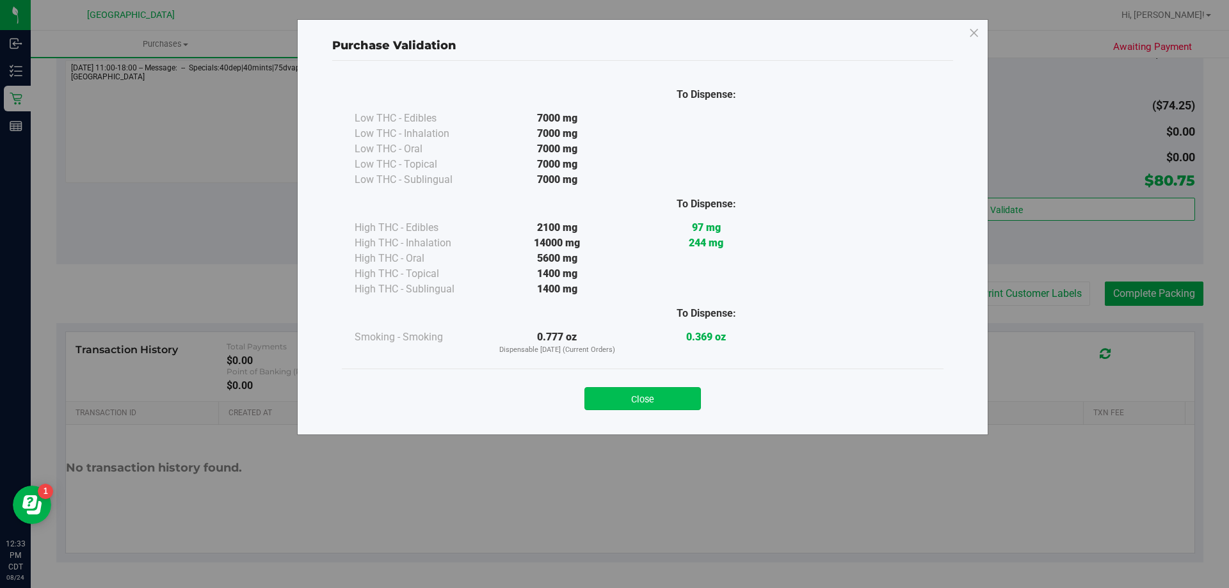
click at [613, 394] on button "Close" at bounding box center [643, 398] width 117 height 23
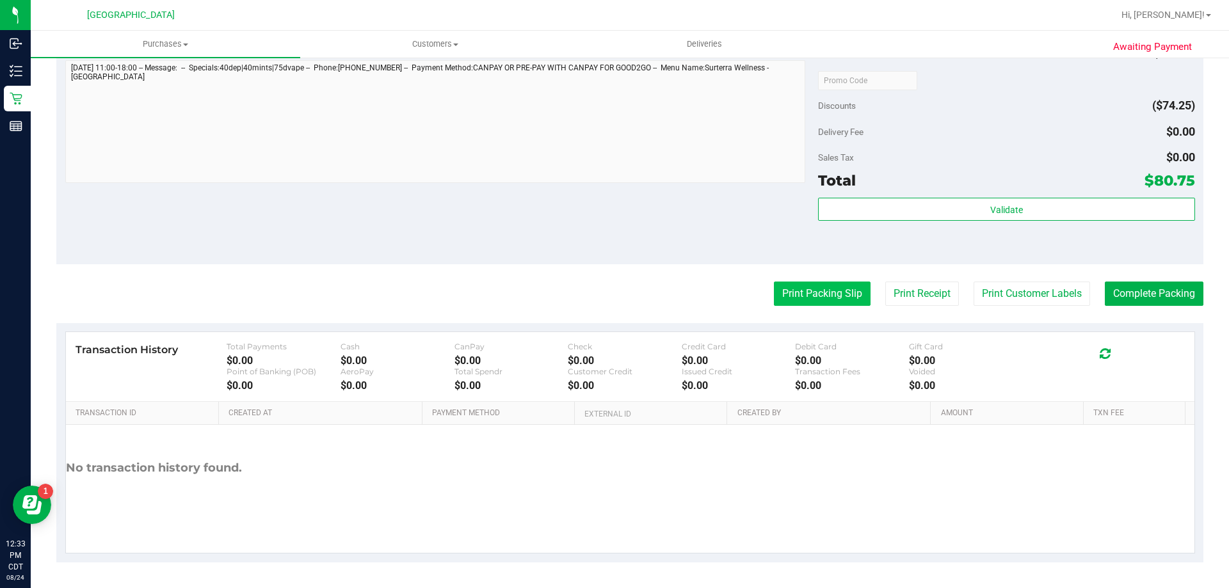
click at [613, 295] on button "Print Packing Slip" at bounding box center [822, 294] width 97 height 24
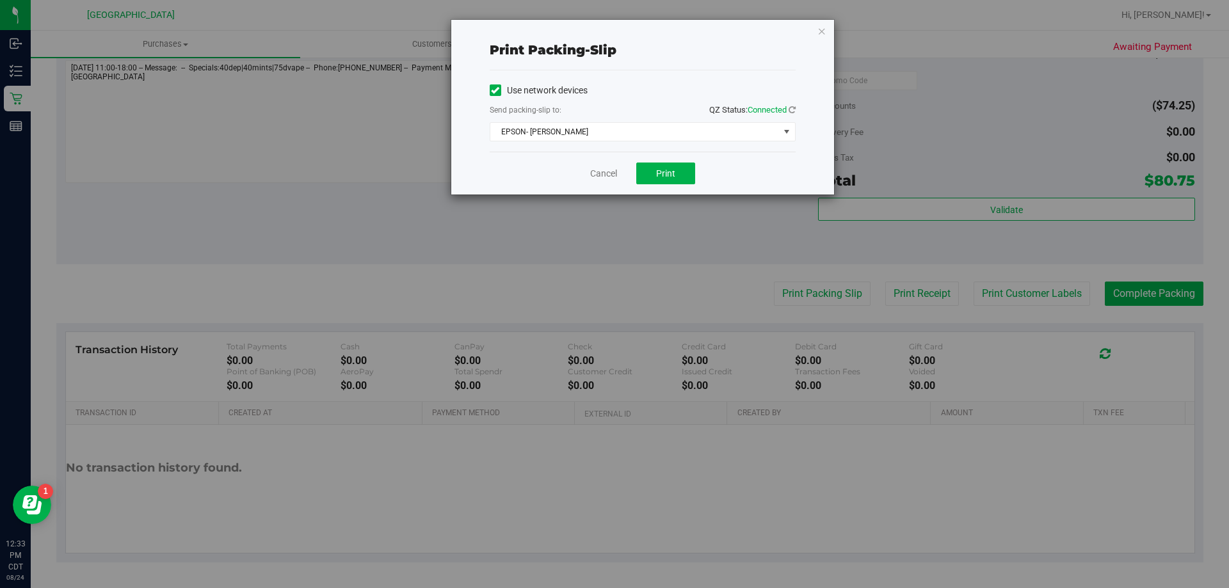
click at [613, 27] on div "Print packing-slip Use network devices Send packing-slip to: QZ Status: Connect…" at bounding box center [642, 107] width 383 height 175
click at [613, 30] on icon "button" at bounding box center [822, 30] width 9 height 15
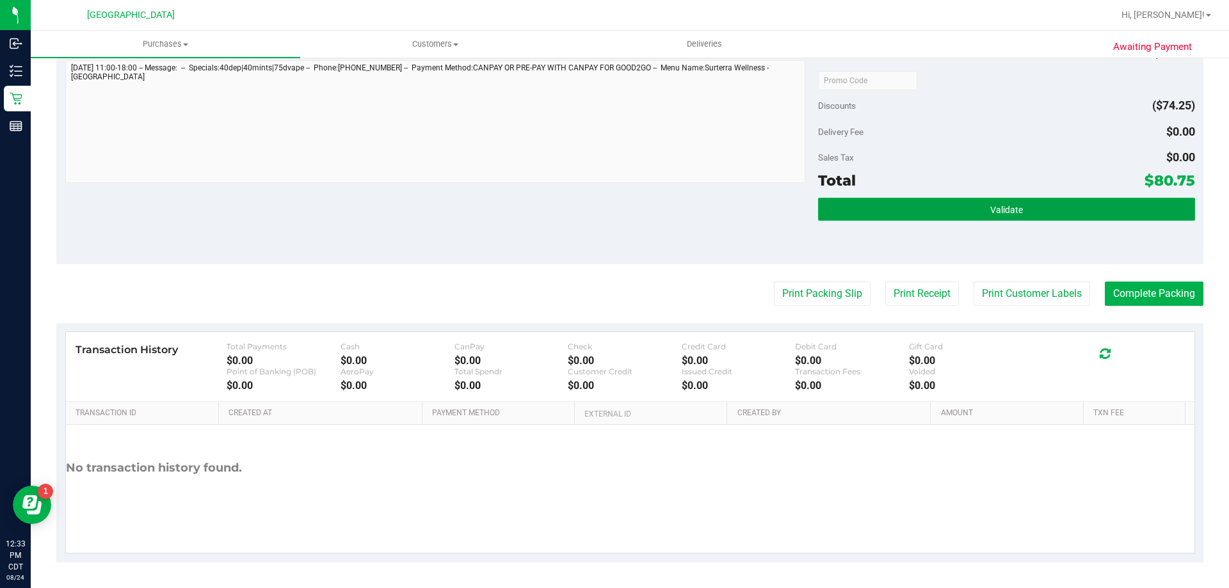
click at [613, 215] on span "Validate" at bounding box center [1007, 210] width 33 height 10
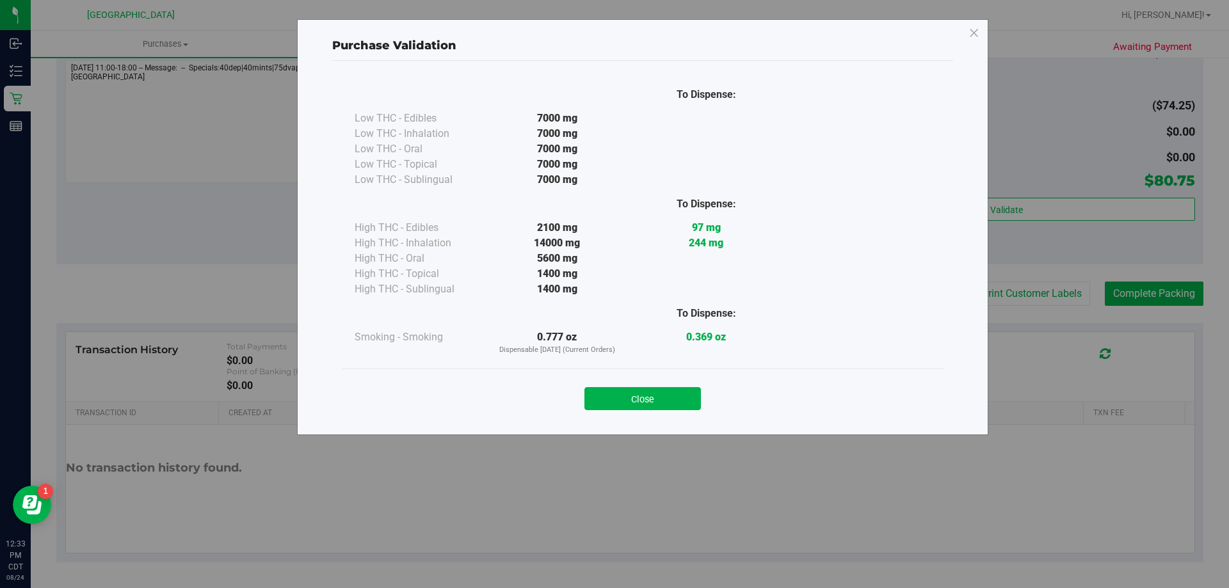
click at [613, 296] on div "Purchase Validation To Dispense: Low THC - Edibles 7000 mg" at bounding box center [619, 294] width 1239 height 588
click at [613, 389] on button "Close" at bounding box center [643, 398] width 117 height 23
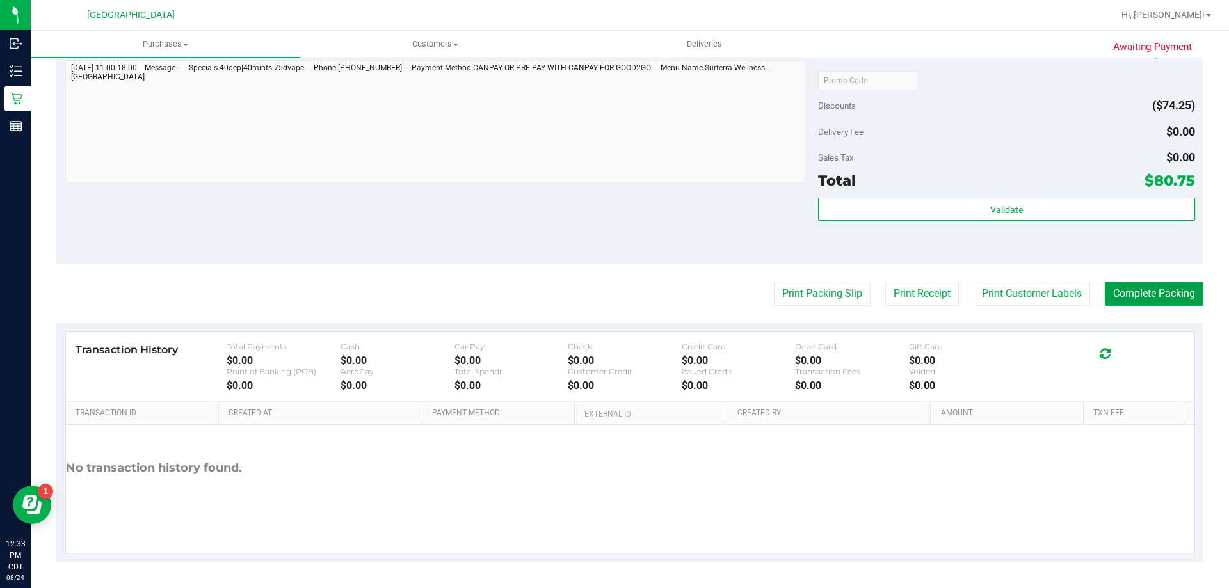
click at [613, 290] on button "Complete Packing" at bounding box center [1154, 294] width 99 height 24
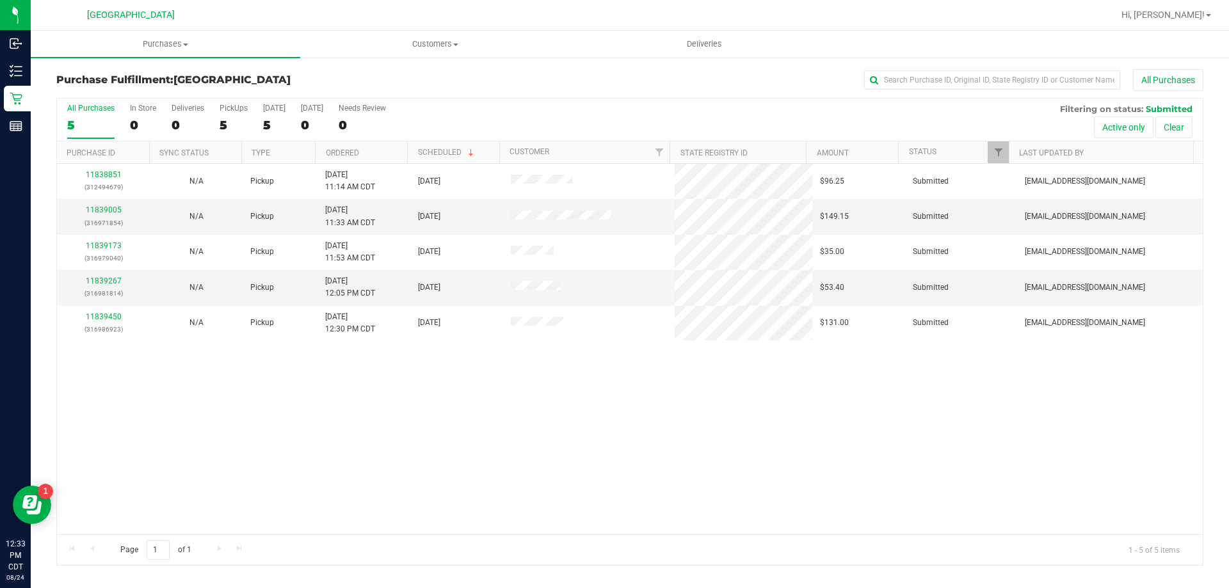
click at [88, 104] on div "All Purchases" at bounding box center [90, 108] width 47 height 9
click at [0, 0] on input "All Purchases 5" at bounding box center [0, 0] width 0 height 0
click at [89, 104] on div "All Purchases" at bounding box center [90, 108] width 47 height 9
click at [0, 0] on input "All Purchases 5" at bounding box center [0, 0] width 0 height 0
